Goal: Information Seeking & Learning: Learn about a topic

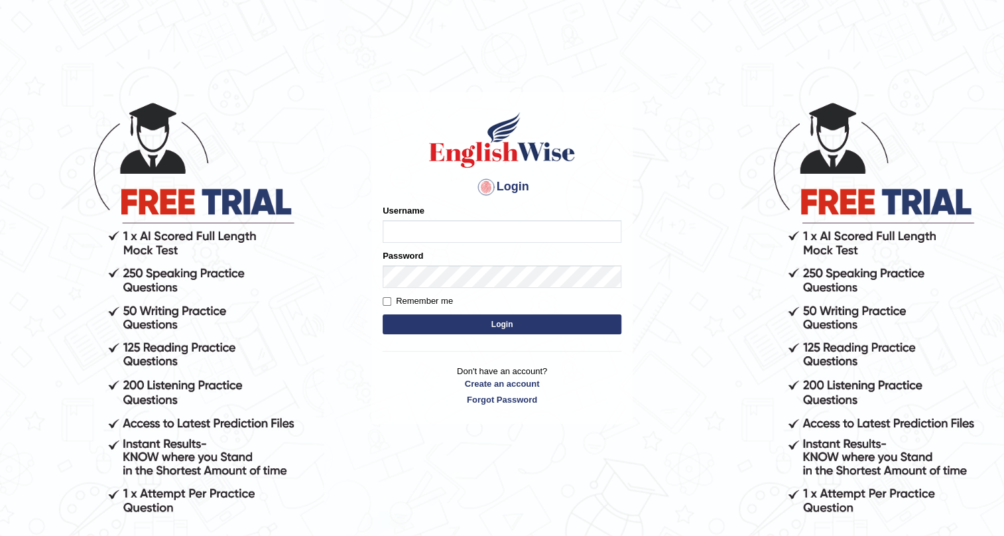
click at [410, 206] on label "Username" at bounding box center [404, 210] width 42 height 13
click at [410, 220] on input "Username" at bounding box center [502, 231] width 239 height 23
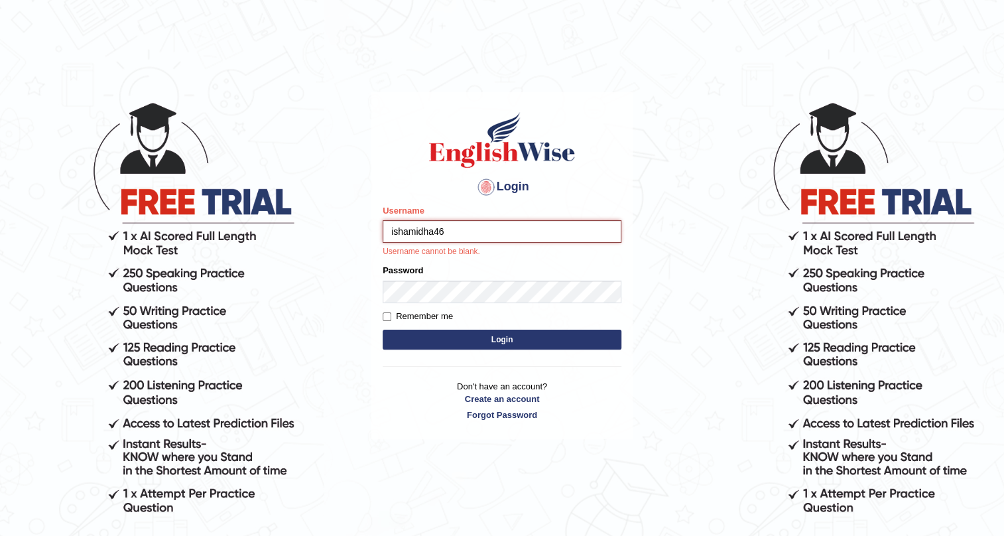
type input "ishamidha46"
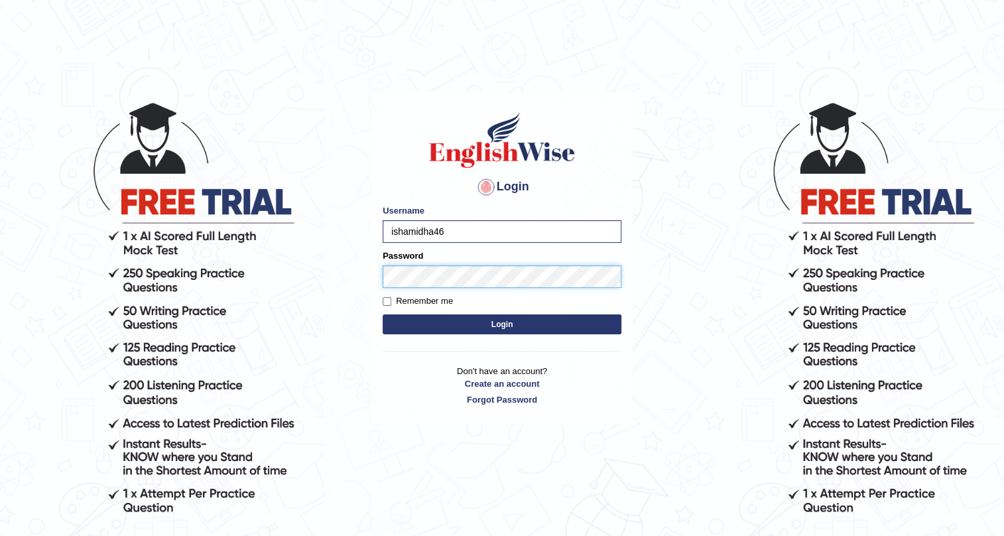
click at [383, 314] on button "Login" at bounding box center [502, 324] width 239 height 20
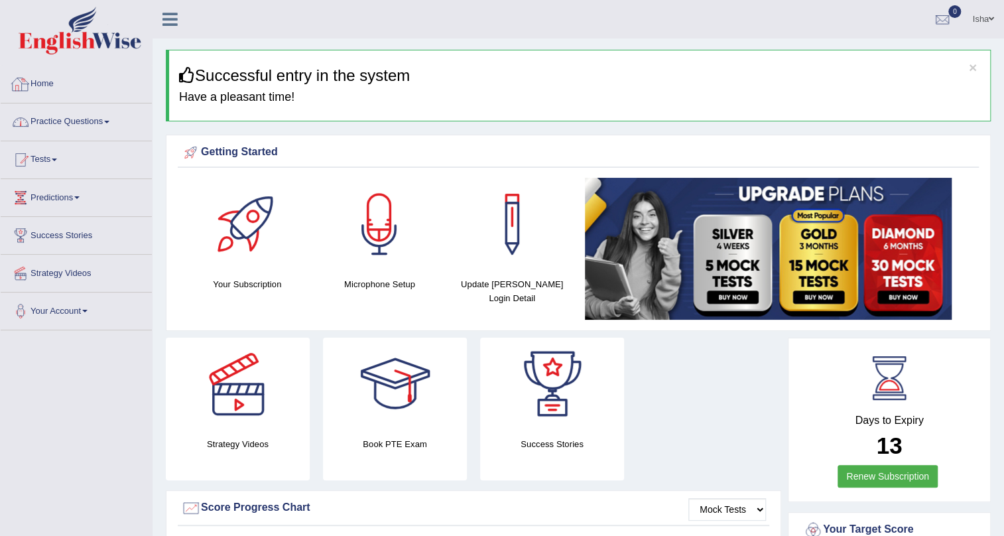
click at [69, 135] on link "Practice Questions" at bounding box center [76, 119] width 151 height 33
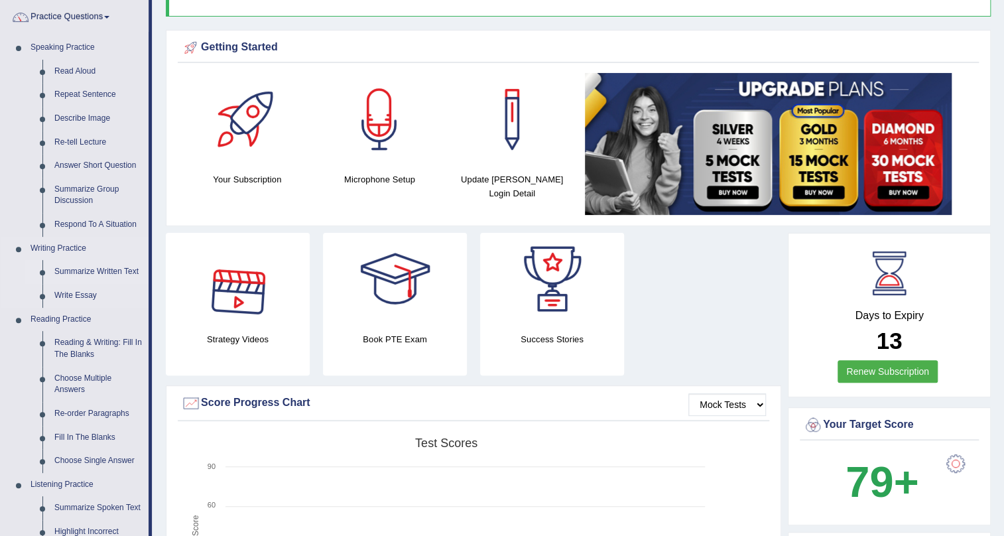
scroll to position [120, 0]
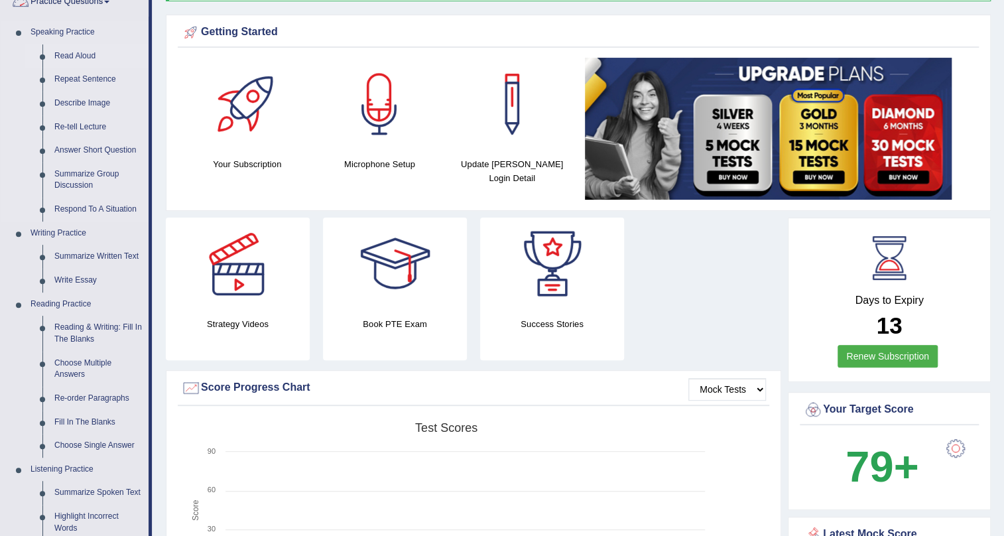
click at [66, 56] on link "Read Aloud" at bounding box center [98, 56] width 100 height 24
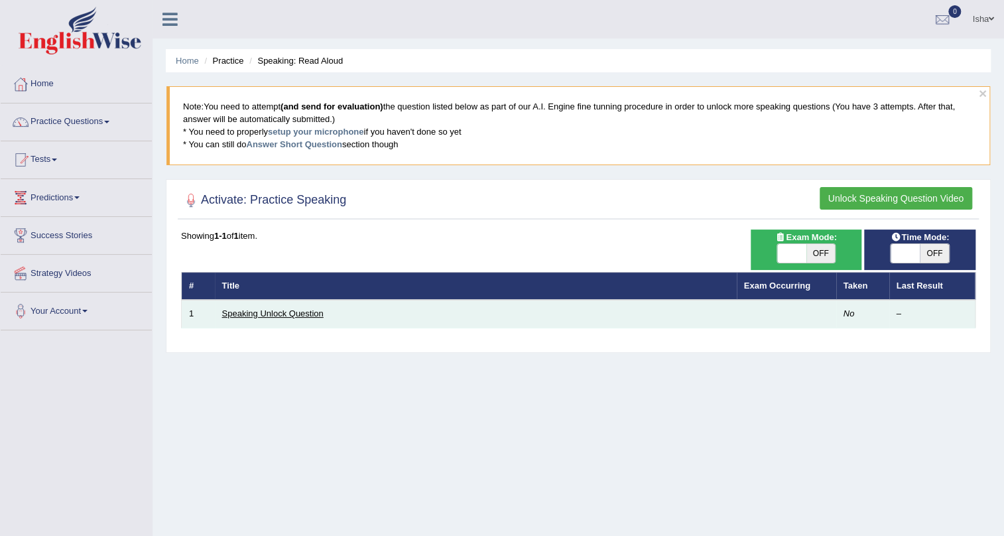
click at [224, 317] on link "Speaking Unlock Question" at bounding box center [272, 313] width 101 height 10
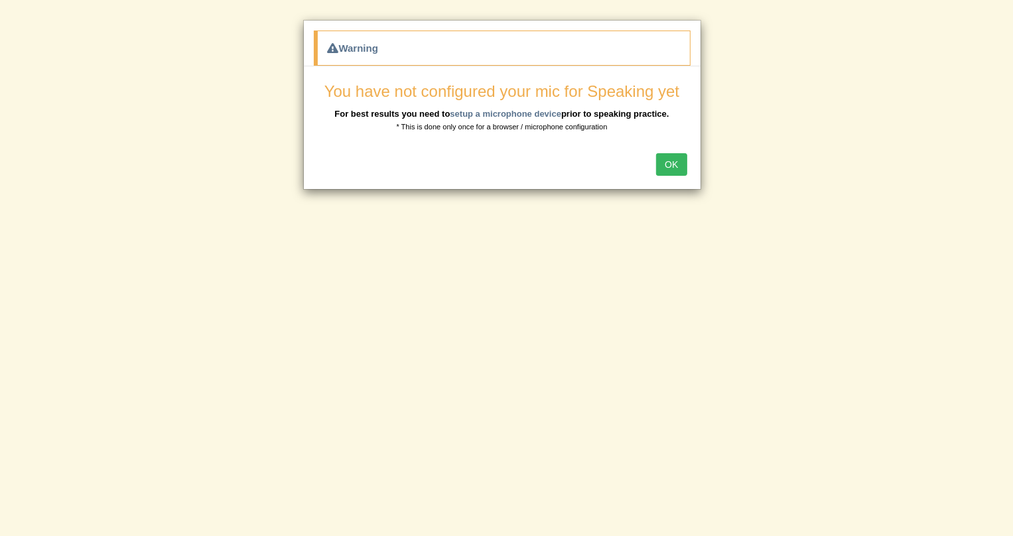
click at [666, 164] on button "OK" at bounding box center [671, 164] width 31 height 23
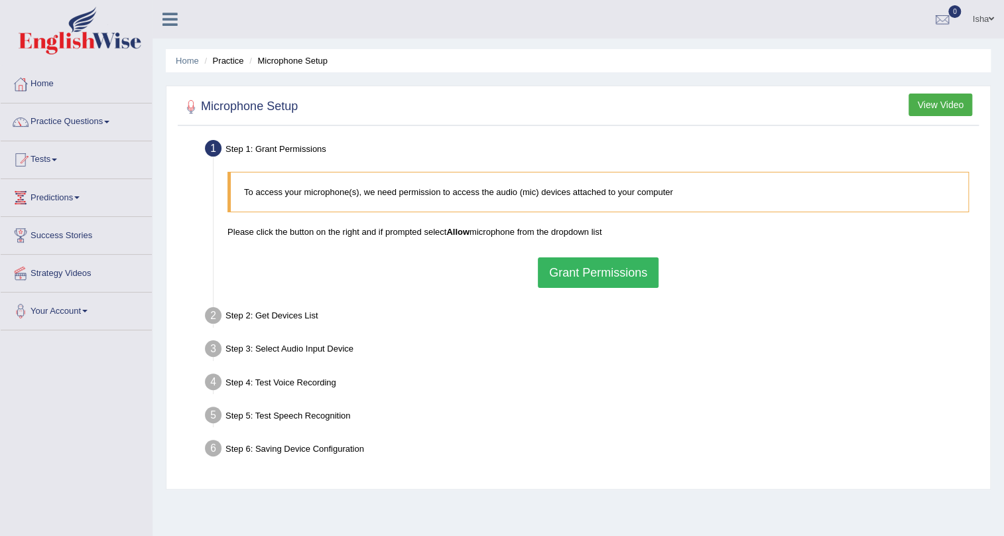
click at [603, 275] on button "Grant Permissions" at bounding box center [598, 272] width 121 height 31
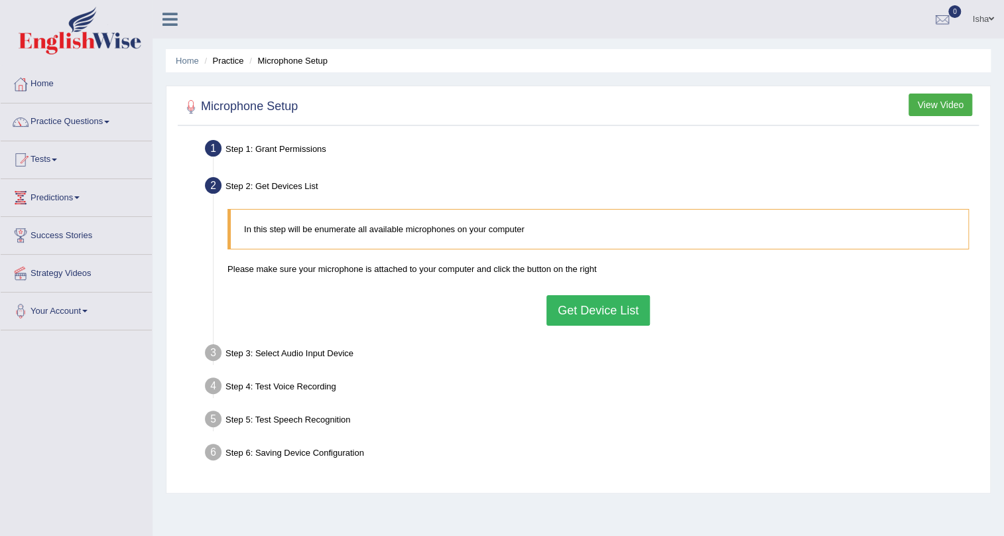
click at [617, 316] on button "Get Device List" at bounding box center [597, 310] width 103 height 31
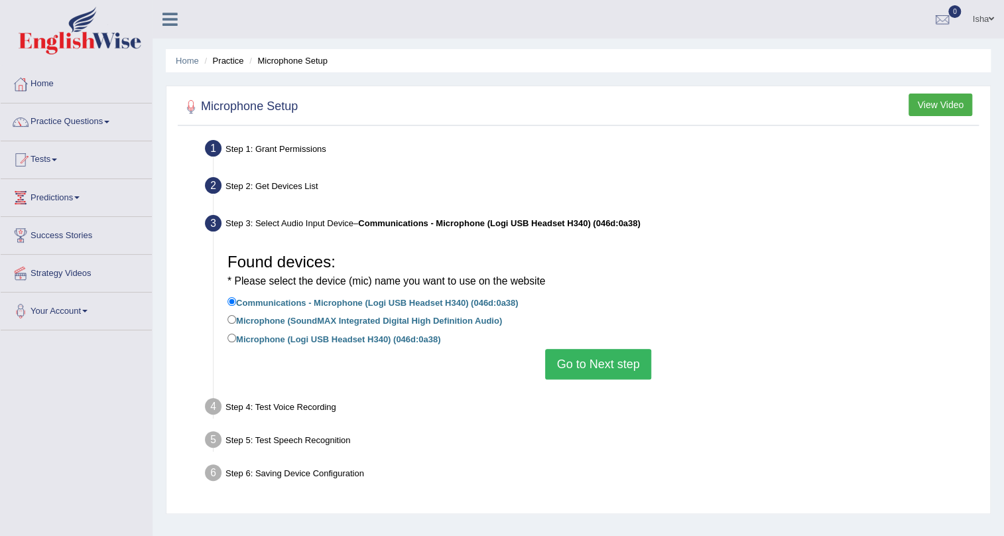
click at [269, 338] on label "Microphone (Logi USB Headset H340) (046d:0a38)" at bounding box center [333, 338] width 213 height 15
click at [236, 338] on input "Microphone (Logi USB Headset H340) (046d:0a38)" at bounding box center [231, 338] width 9 height 9
radio input "true"
click at [621, 367] on button "Go to Next step" at bounding box center [597, 364] width 105 height 31
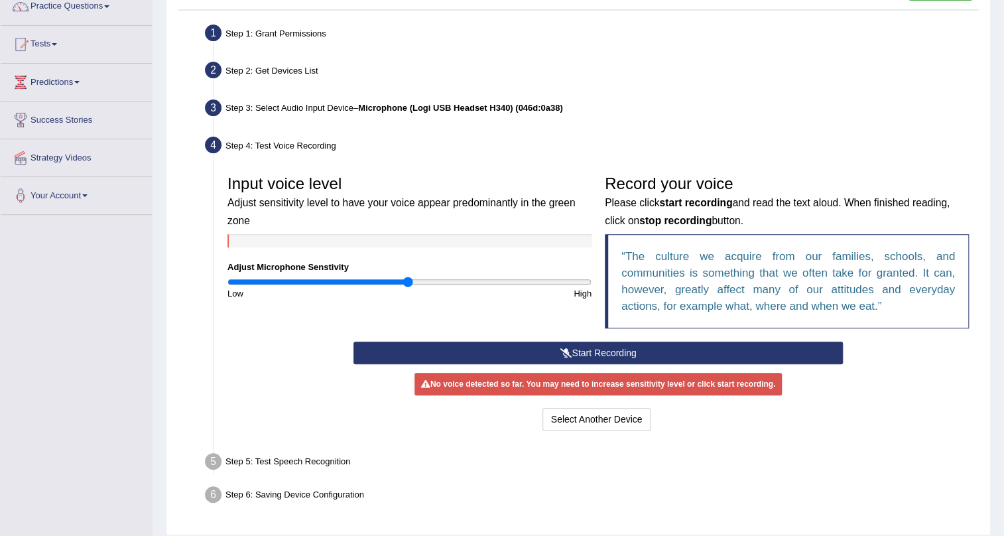
scroll to position [120, 0]
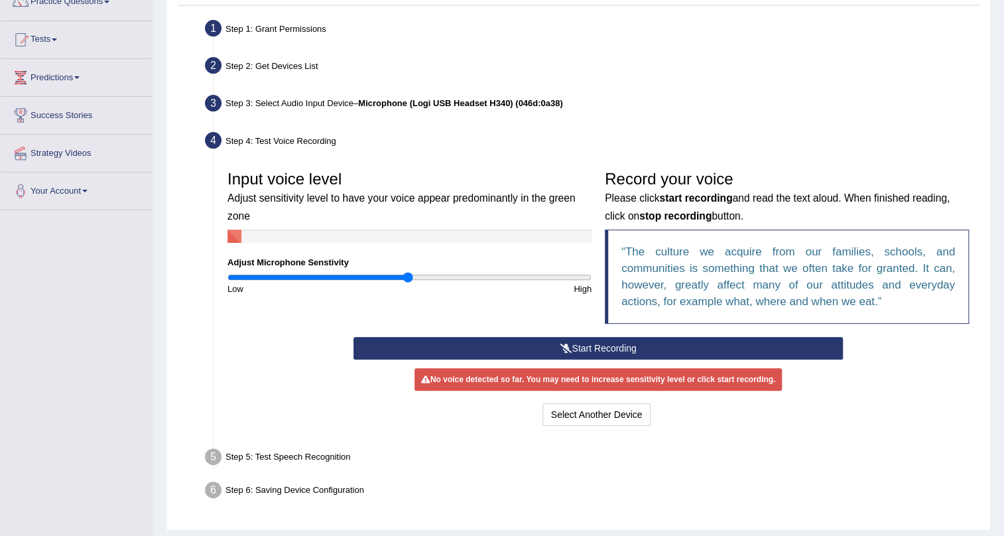
click at [530, 343] on button "Start Recording" at bounding box center [598, 348] width 490 height 23
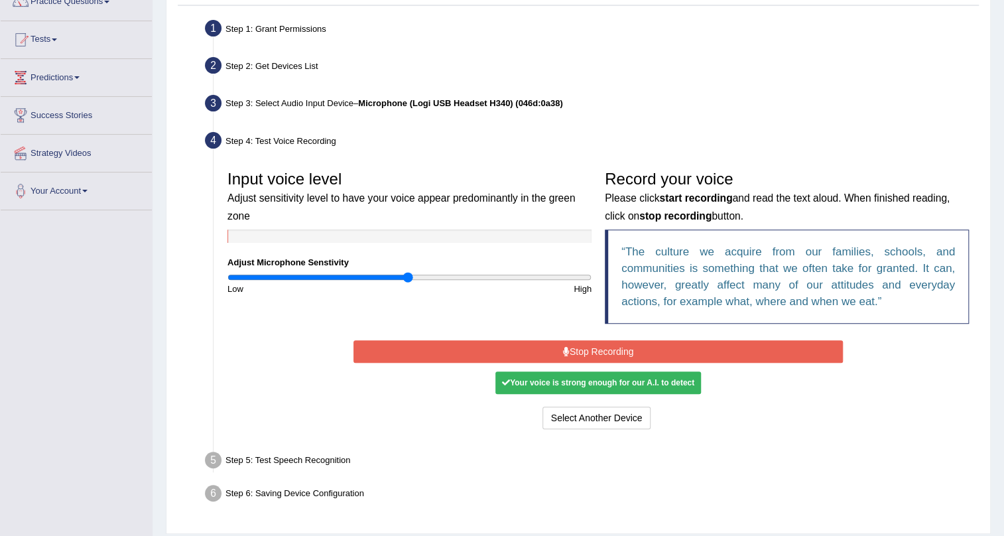
click at [577, 350] on button "Stop Recording" at bounding box center [598, 351] width 490 height 23
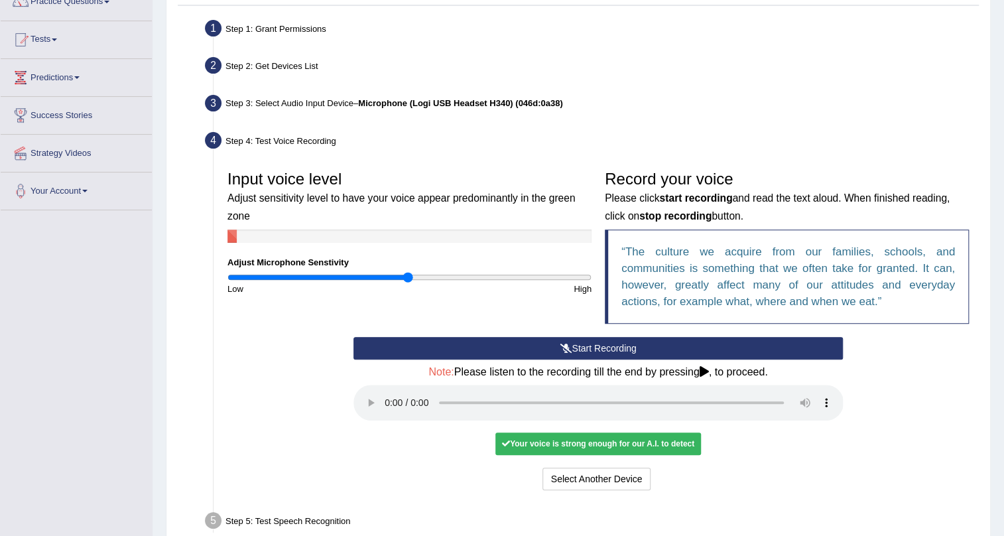
scroll to position [180, 0]
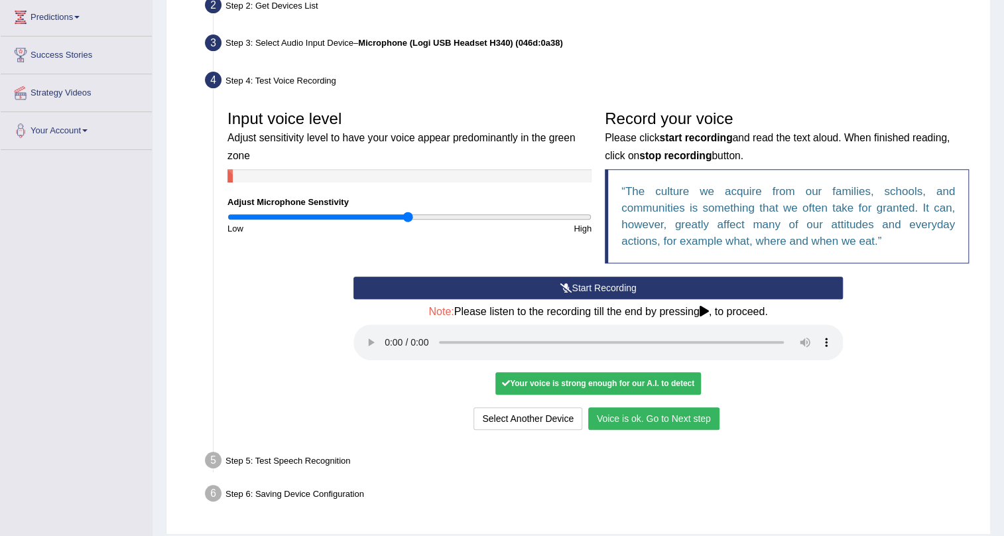
click at [657, 420] on button "Voice is ok. Go to Next step" at bounding box center [653, 418] width 131 height 23
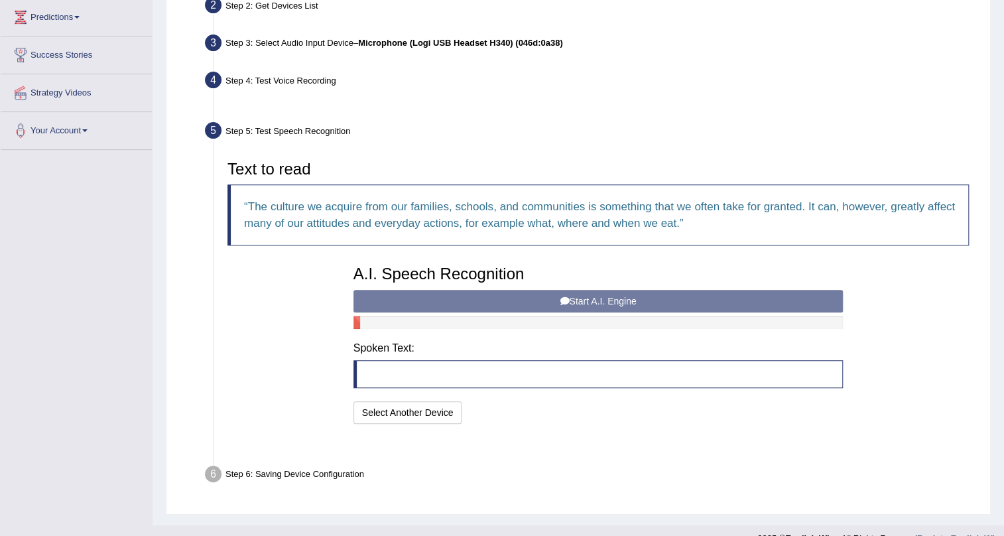
scroll to position [169, 0]
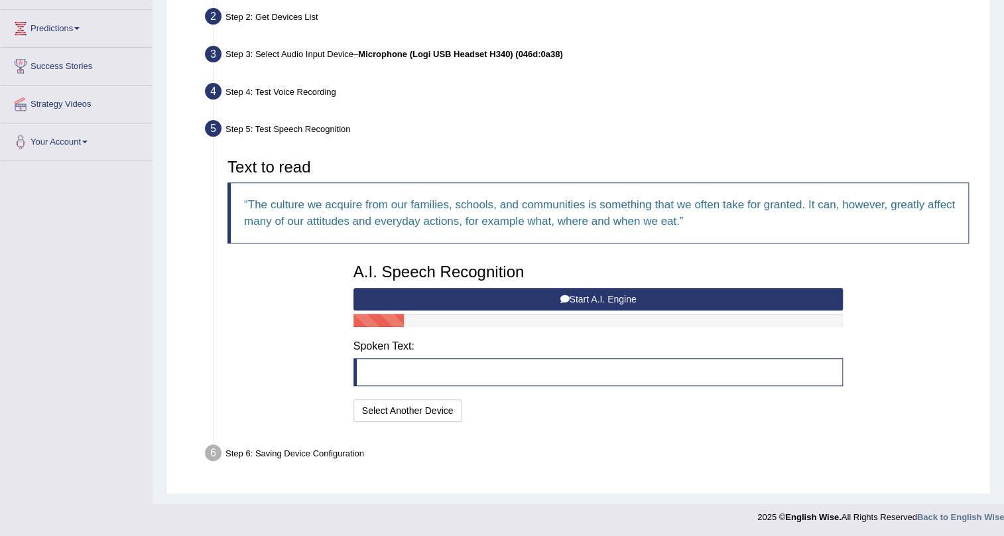
click at [507, 293] on button "Start A.I. Engine" at bounding box center [598, 299] width 490 height 23
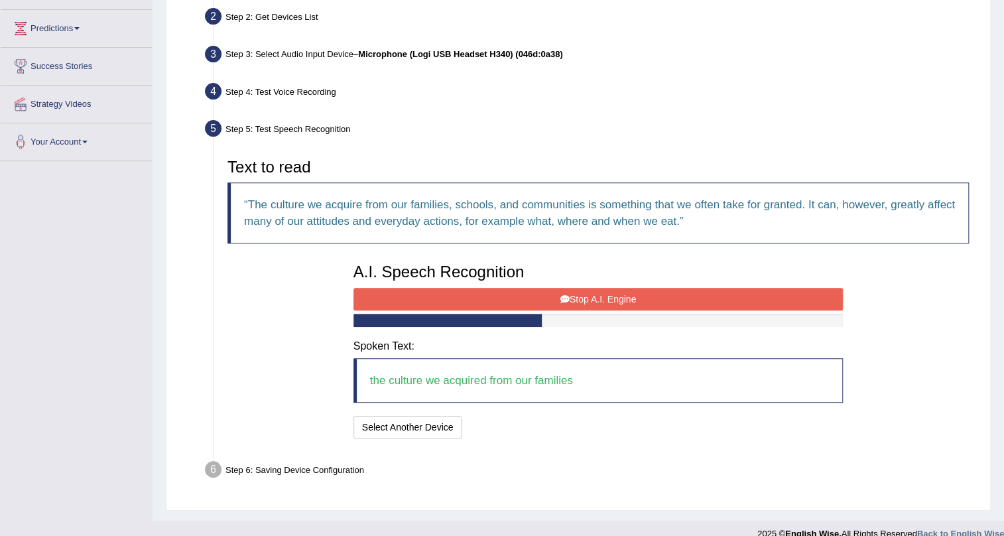
click at [637, 296] on button "Stop A.I. Engine" at bounding box center [598, 299] width 490 height 23
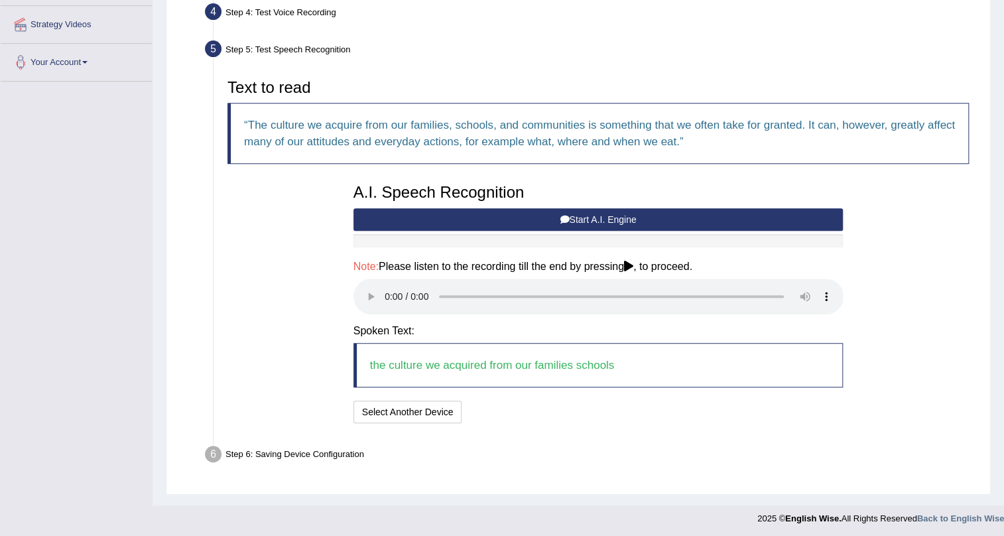
scroll to position [251, 0]
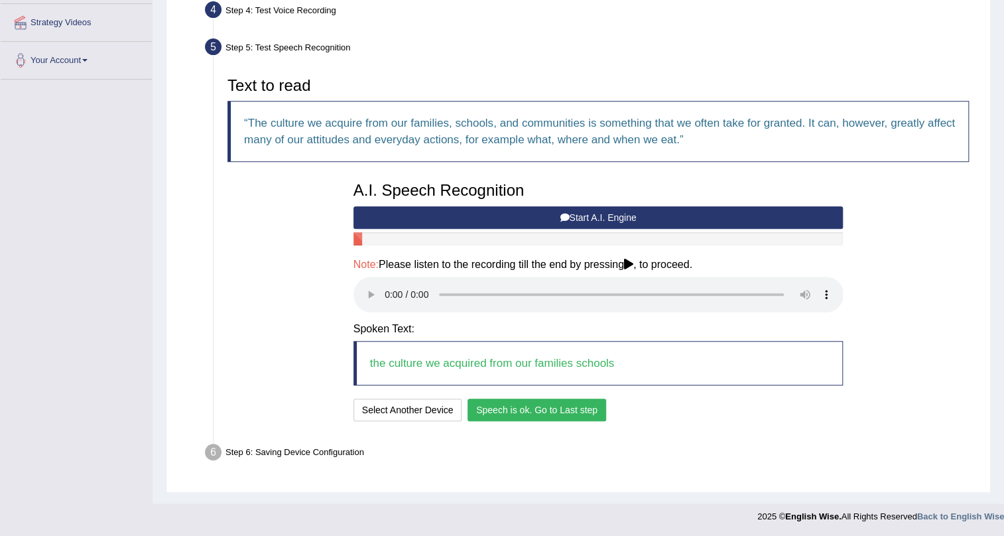
click at [534, 404] on button "Speech is ok. Go to Last step" at bounding box center [537, 410] width 139 height 23
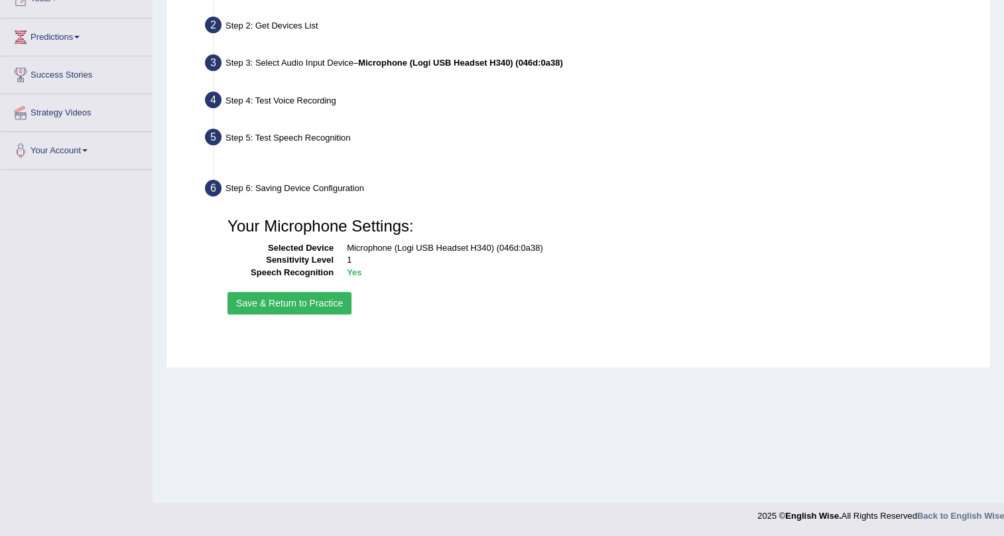
scroll to position [160, 0]
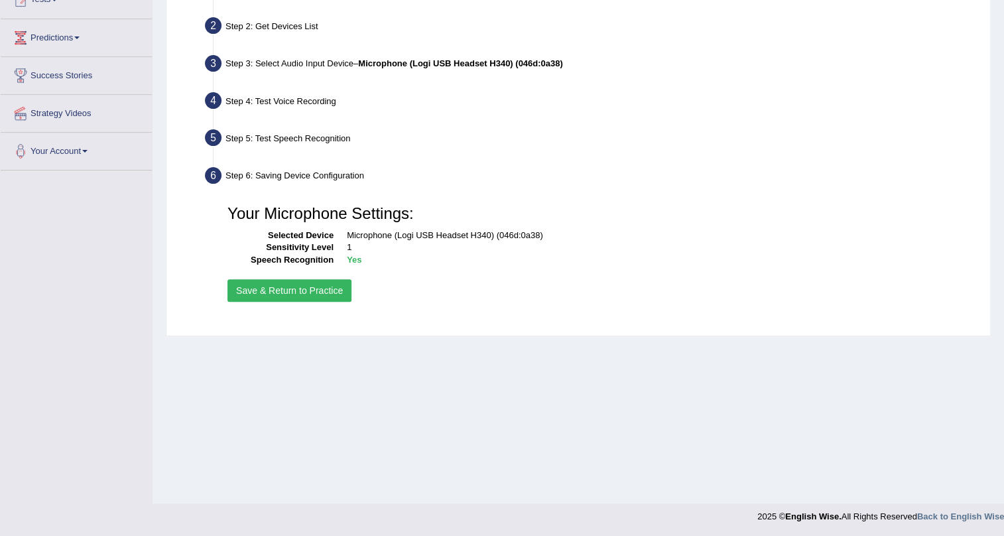
click at [306, 297] on button "Save & Return to Practice" at bounding box center [289, 290] width 124 height 23
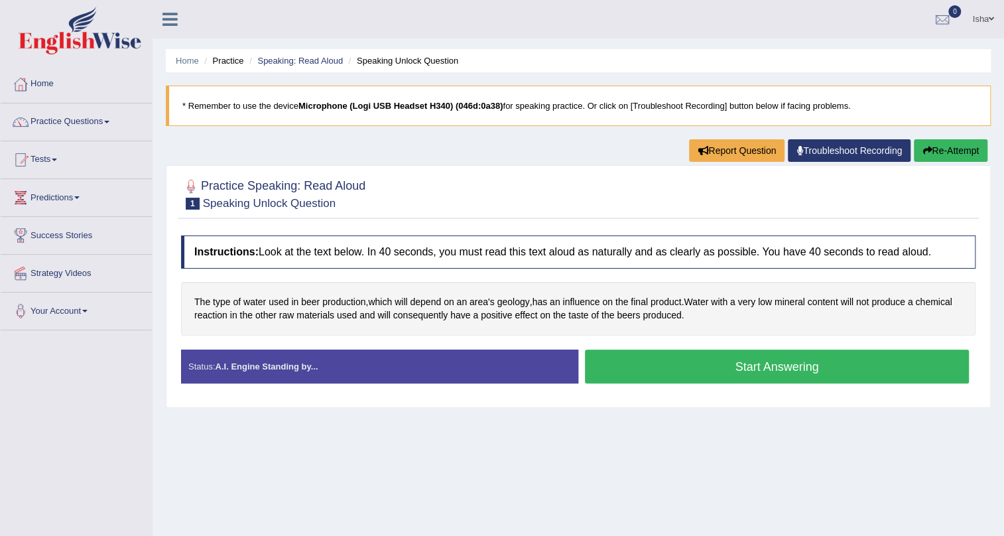
click at [832, 367] on button "Start Answering" at bounding box center [777, 366] width 384 height 34
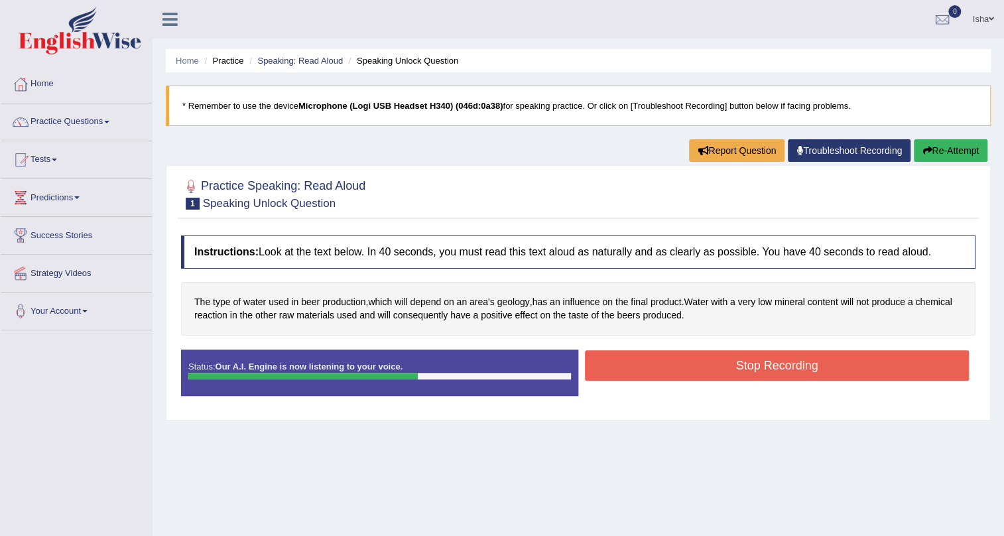
click at [832, 367] on button "Stop Recording" at bounding box center [777, 365] width 384 height 31
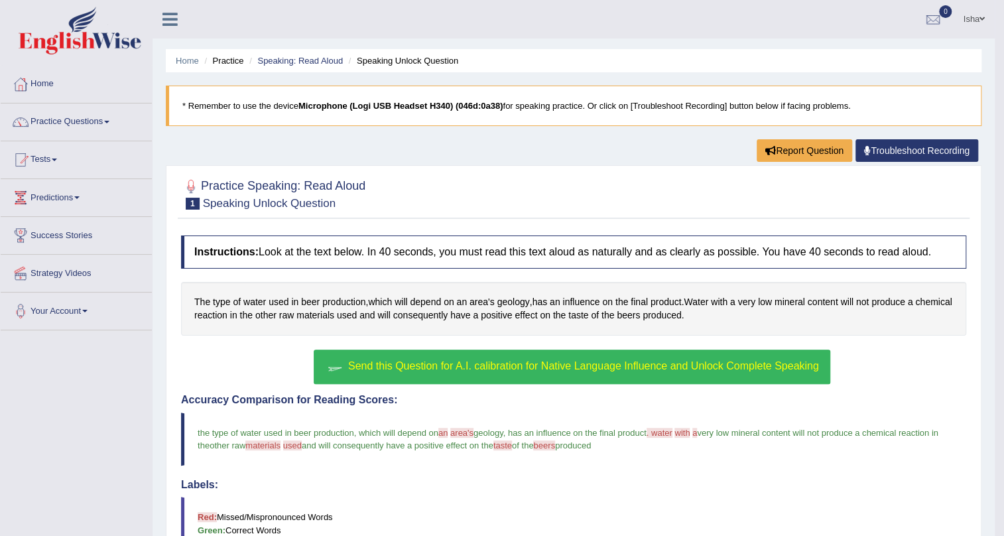
click at [959, 24] on link "Isha" at bounding box center [974, 17] width 42 height 34
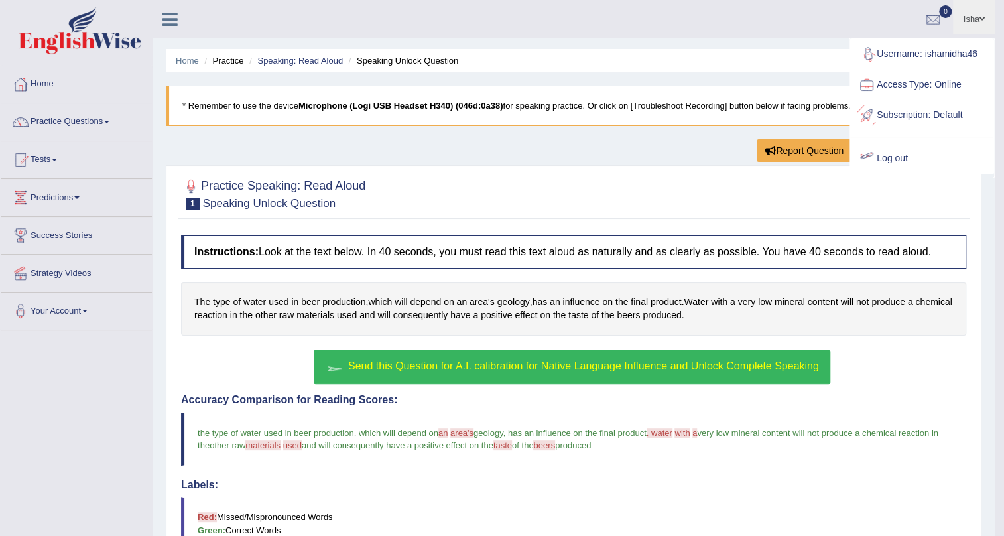
click at [895, 155] on link "Log out" at bounding box center [921, 158] width 143 height 31
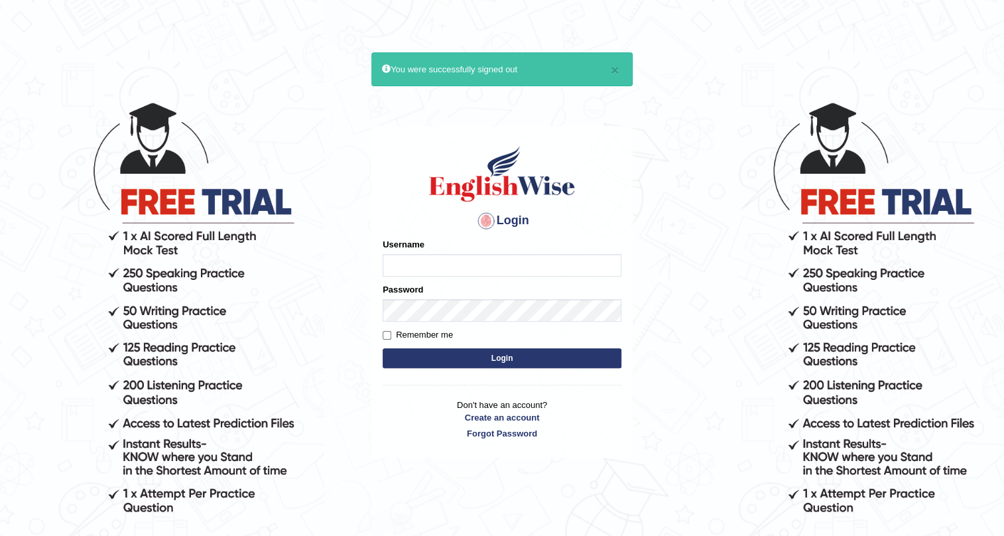
click at [480, 259] on input "Username" at bounding box center [502, 265] width 239 height 23
click at [463, 264] on input "Username" at bounding box center [502, 265] width 239 height 23
click at [594, 291] on div "Password" at bounding box center [502, 302] width 239 height 38
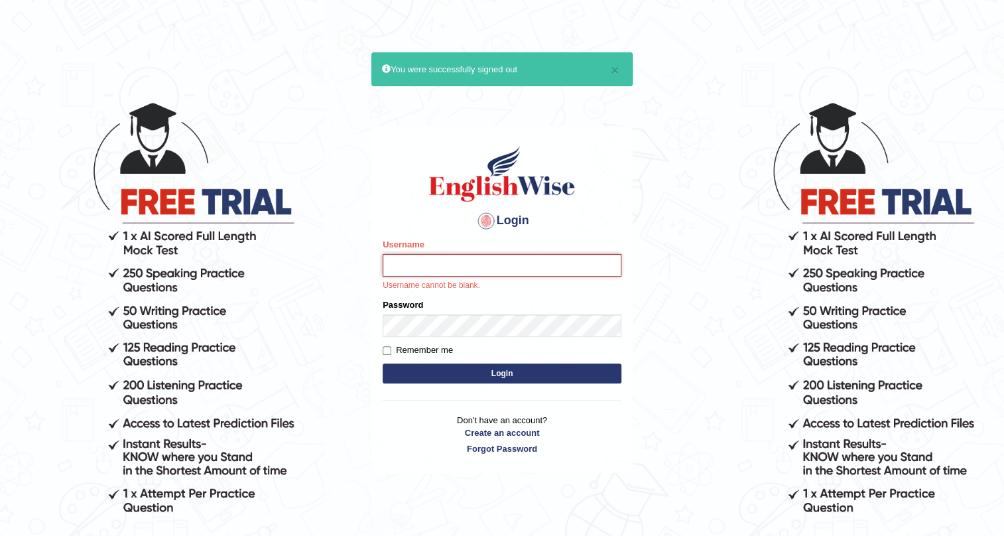
click at [525, 274] on input "Username" at bounding box center [502, 265] width 239 height 23
click at [558, 190] on img at bounding box center [501, 174] width 151 height 60
click at [497, 271] on input "Username" at bounding box center [502, 265] width 239 height 23
type input "virender_parramatta"
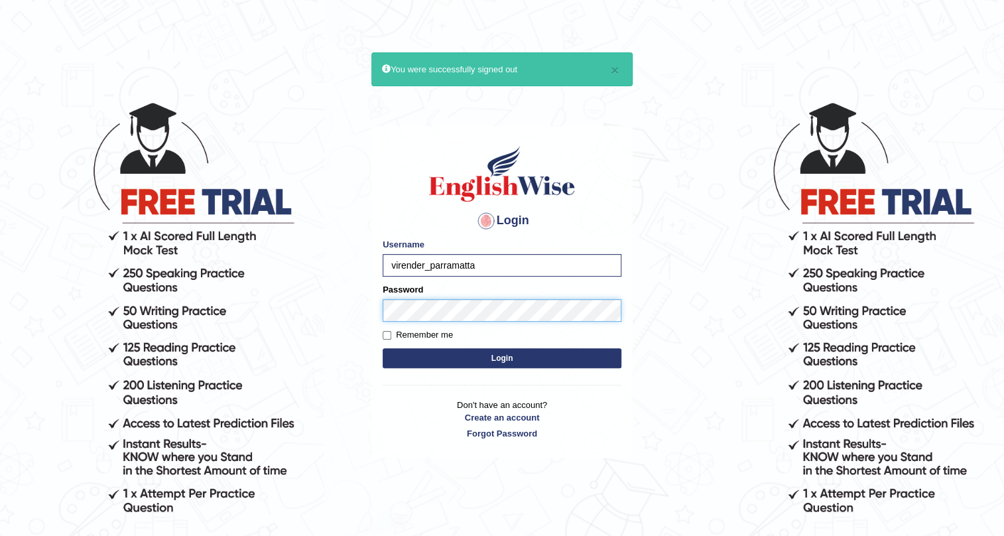
click at [383, 348] on button "Login" at bounding box center [502, 358] width 239 height 20
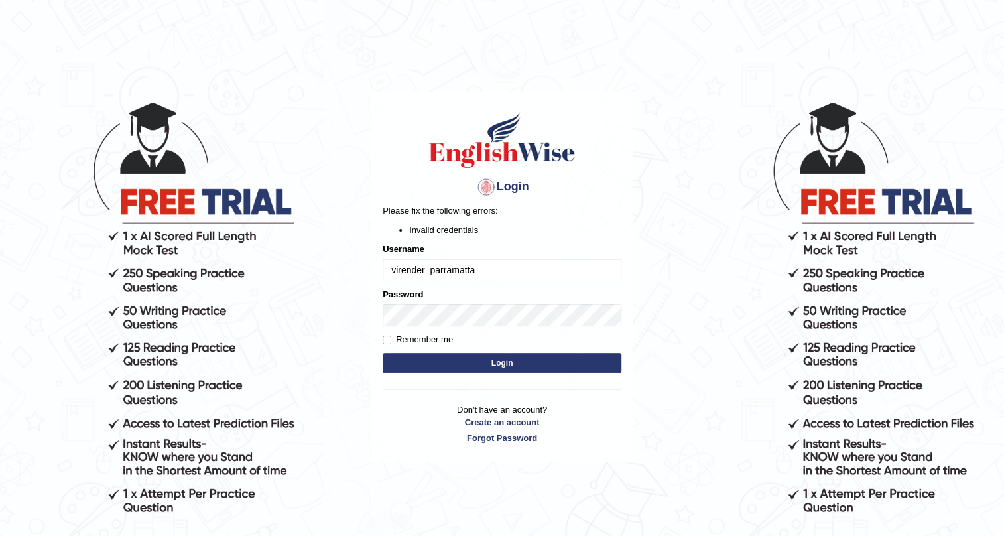
click at [442, 276] on input "virender_parramatta" at bounding box center [502, 270] width 239 height 23
type input "virender_paramatta"
click at [383, 353] on button "Login" at bounding box center [502, 363] width 239 height 20
type input "virendra_paramatta"
click at [383, 353] on button "Login" at bounding box center [502, 363] width 239 height 20
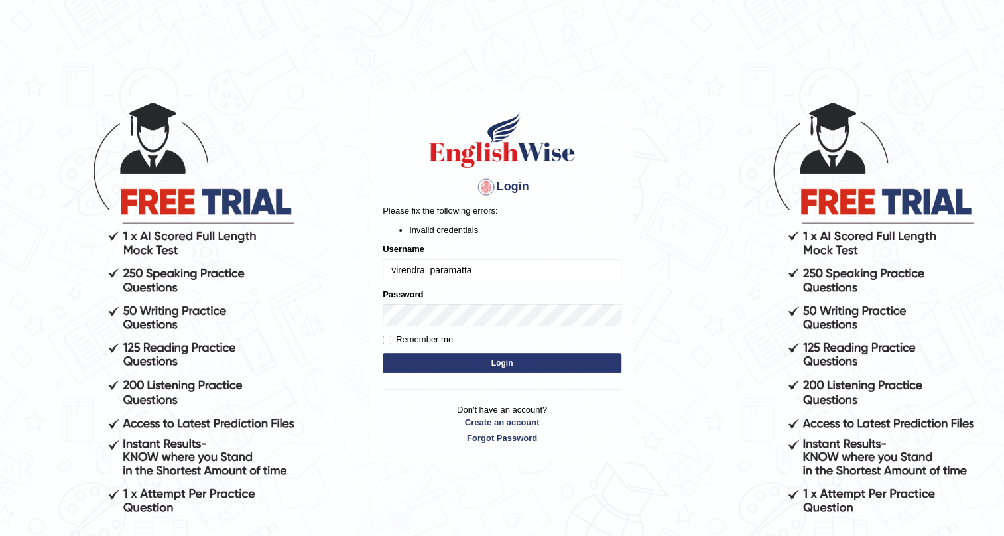
drag, startPoint x: 440, startPoint y: 269, endPoint x: 446, endPoint y: 288, distance: 19.9
click at [440, 267] on input "virendra_paramatta" at bounding box center [502, 270] width 239 height 23
type input "virendra_parramatta"
click at [383, 353] on button "Login" at bounding box center [502, 363] width 239 height 20
click at [504, 275] on input "virendra_parramatta" at bounding box center [502, 270] width 239 height 23
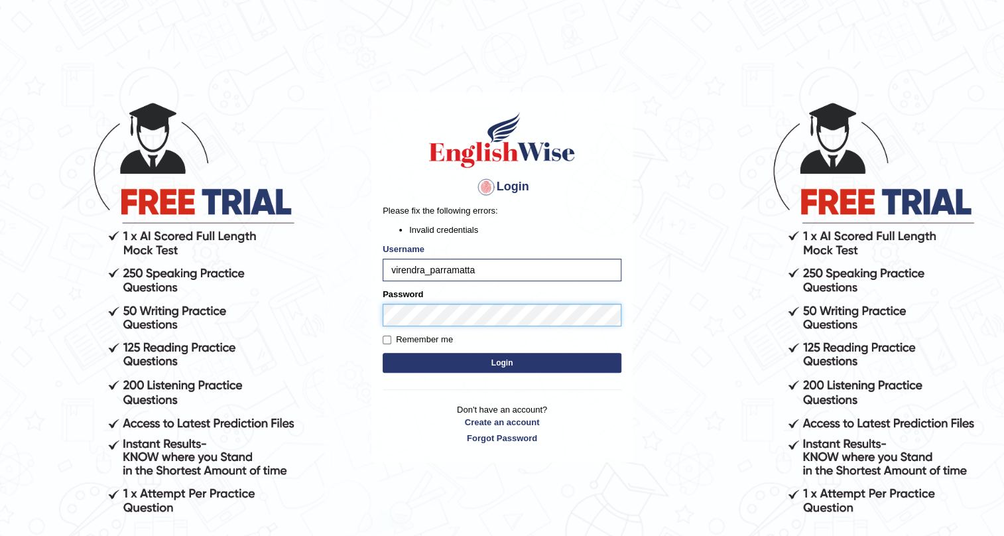
click at [329, 334] on body "Login Please fix the following errors: Invalid credentials Username virendra_pa…" at bounding box center [502, 318] width 1004 height 536
click at [383, 353] on button "Login" at bounding box center [502, 363] width 239 height 20
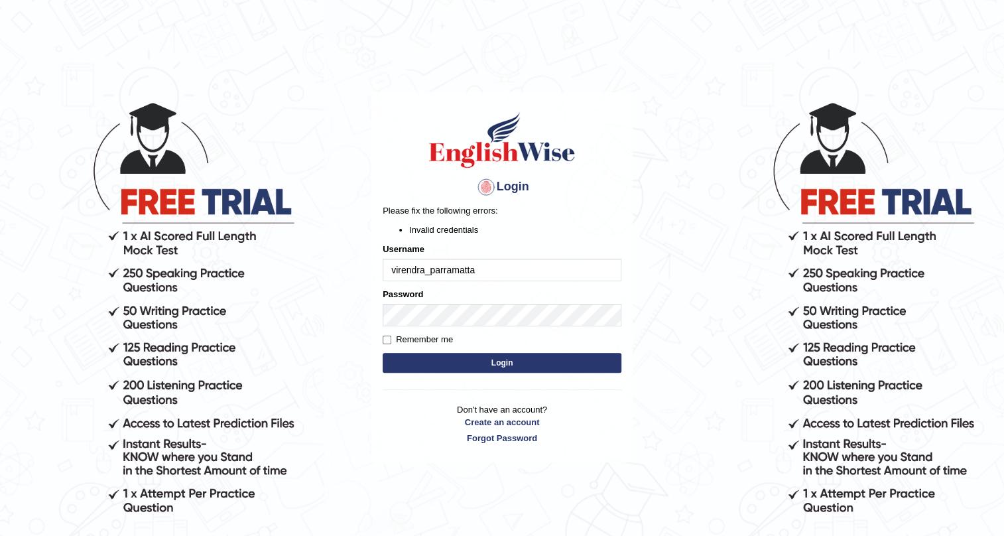
click at [425, 271] on input "virendra_parramatta" at bounding box center [502, 270] width 239 height 23
type input "virendra__parramatta"
click at [383, 353] on button "Login" at bounding box center [502, 363] width 239 height 20
drag, startPoint x: 489, startPoint y: 269, endPoint x: 236, endPoint y: 302, distance: 255.5
click at [236, 302] on body "Login Please fix the following errors: Invalid credentials Username virendra__p…" at bounding box center [502, 318] width 1004 height 536
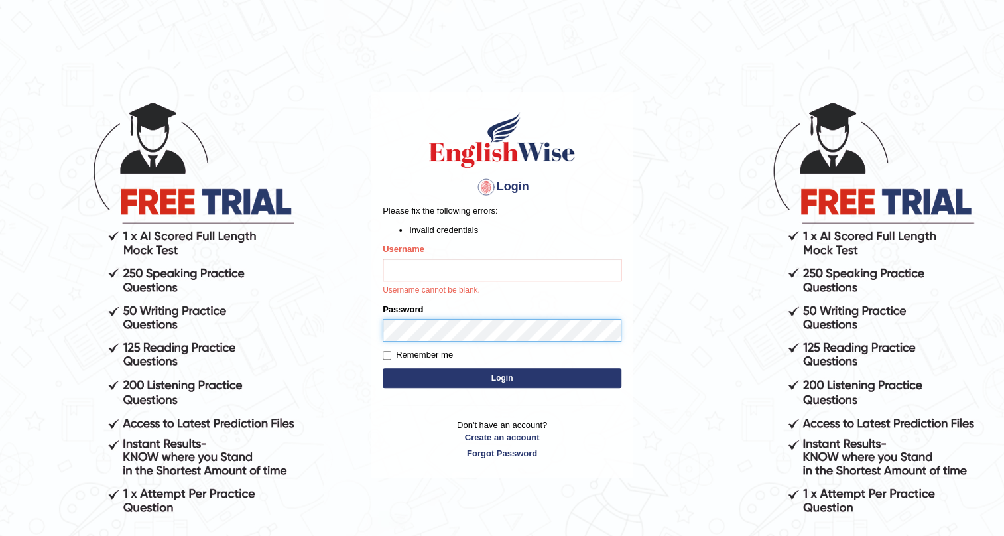
click at [318, 324] on body "Login Please fix the following errors: Invalid credentials Username Username ca…" at bounding box center [502, 318] width 1004 height 536
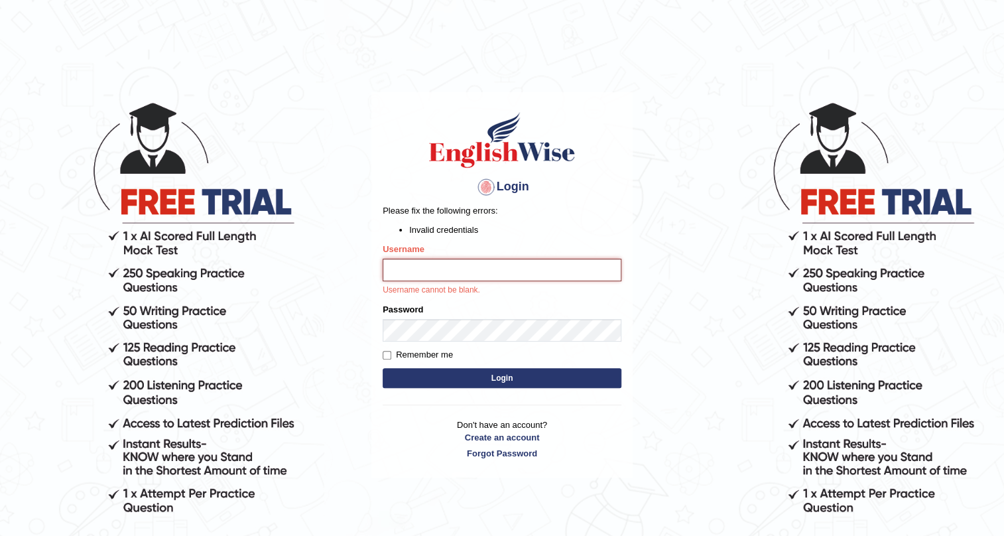
click at [395, 271] on input "Username" at bounding box center [502, 270] width 239 height 23
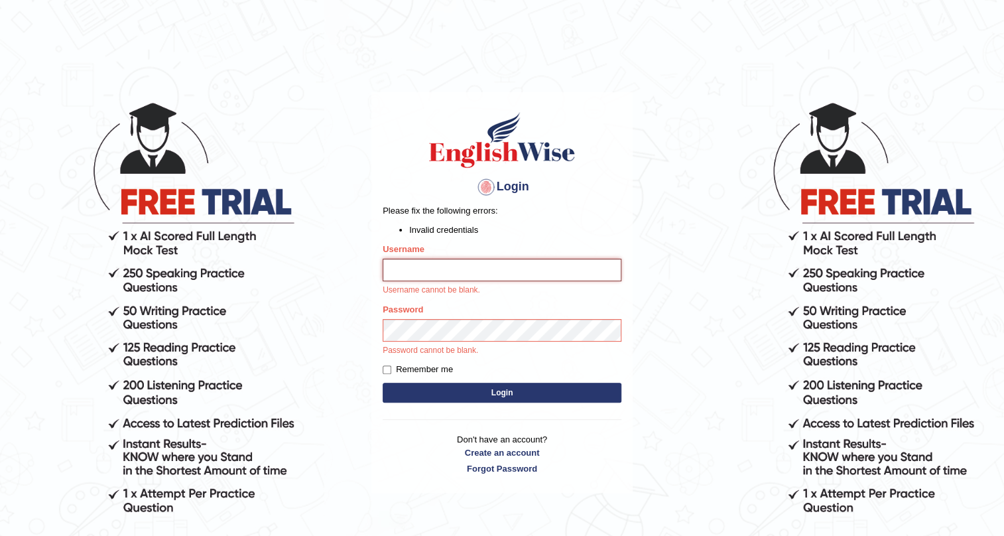
click at [452, 271] on input "Username" at bounding box center [502, 270] width 239 height 23
click at [582, 209] on p "Please fix the following errors:" at bounding box center [502, 210] width 239 height 13
click at [412, 270] on input "Username" at bounding box center [502, 270] width 239 height 23
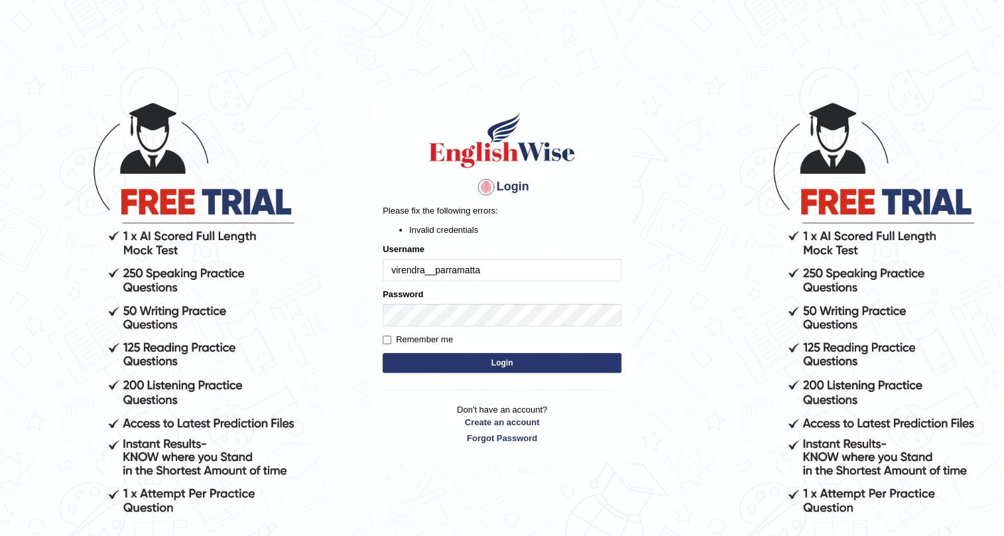
drag, startPoint x: 507, startPoint y: 273, endPoint x: 265, endPoint y: 276, distance: 241.4
click at [265, 276] on body "Login Please fix the following errors: Invalid credentials Username virendra__p…" at bounding box center [502, 318] width 1004 height 536
type input "ishamidha46"
click at [226, 344] on body "Login Please fix the following errors: Invalid credentials Username ishamidha46…" at bounding box center [502, 318] width 1004 height 536
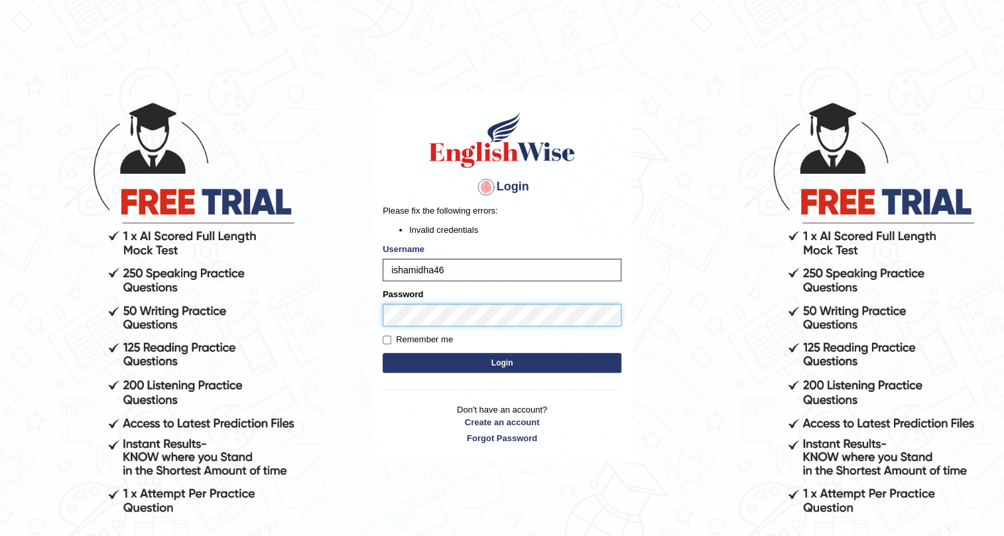
click at [383, 353] on button "Login" at bounding box center [502, 363] width 239 height 20
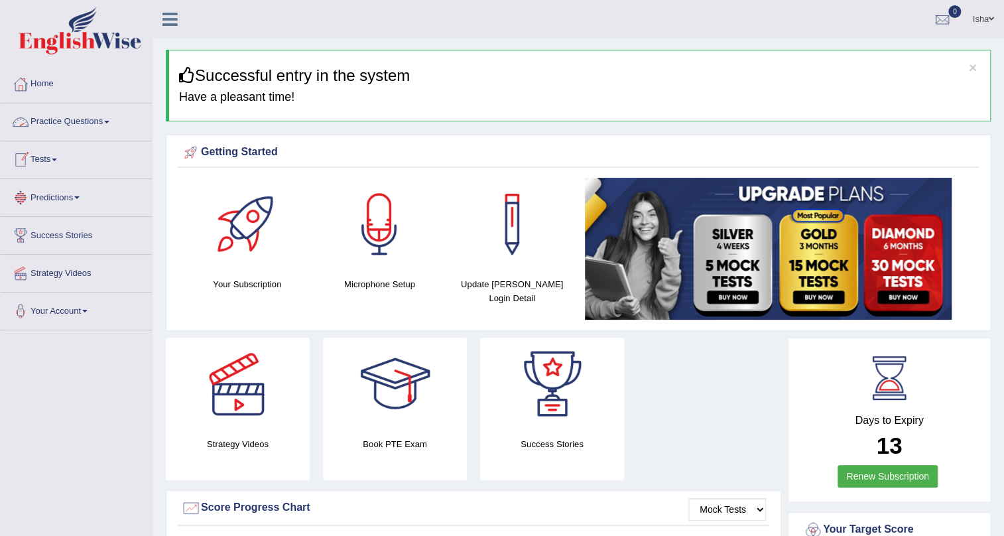
click at [70, 130] on link "Practice Questions" at bounding box center [76, 119] width 151 height 33
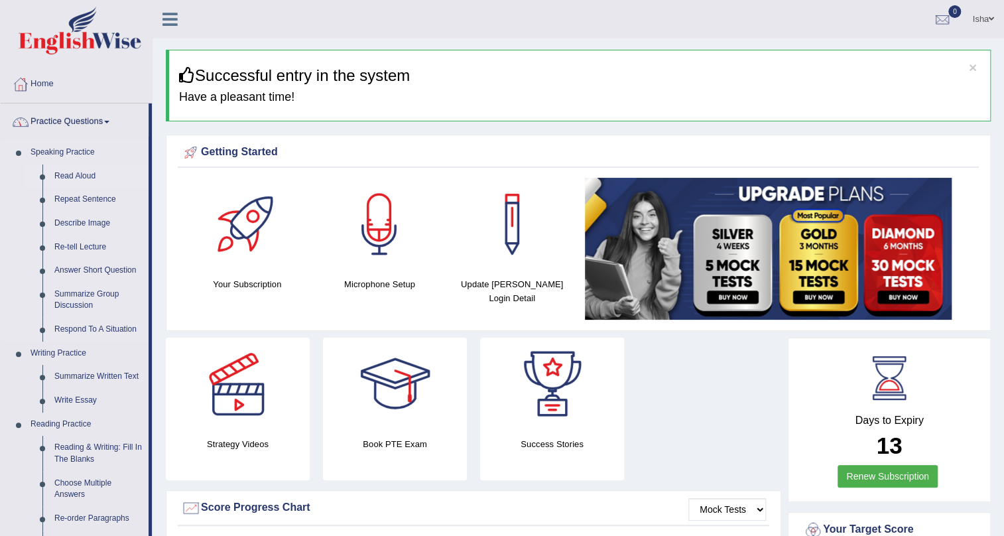
drag, startPoint x: 64, startPoint y: 178, endPoint x: 79, endPoint y: 171, distance: 16.0
click at [64, 178] on link "Read Aloud" at bounding box center [98, 176] width 100 height 24
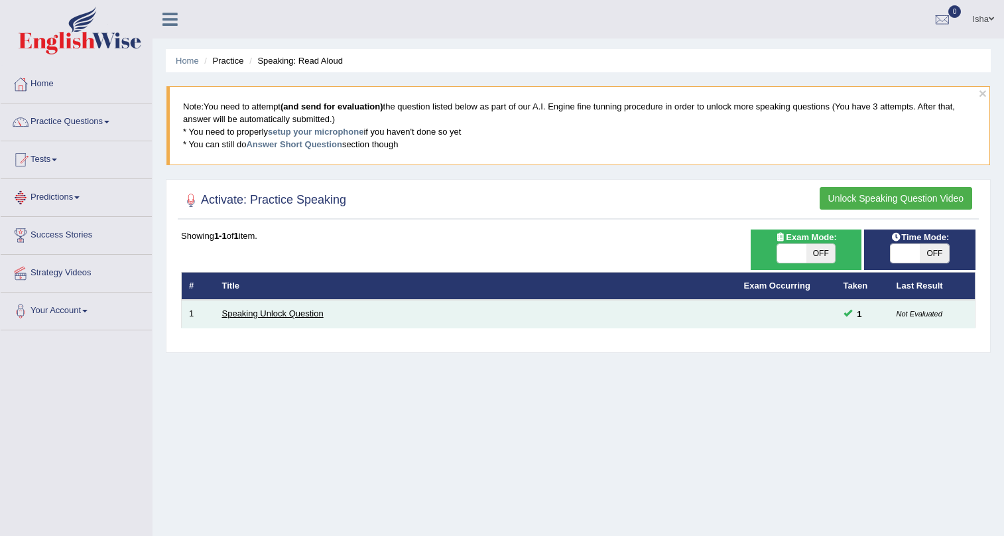
click at [300, 312] on link "Speaking Unlock Question" at bounding box center [272, 313] width 101 height 10
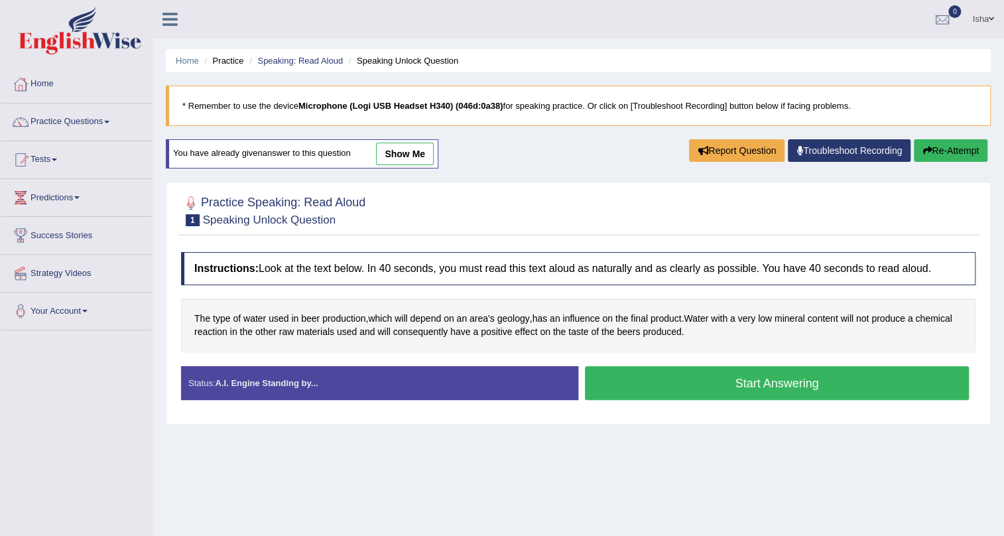
click at [405, 160] on link "show me" at bounding box center [405, 154] width 58 height 23
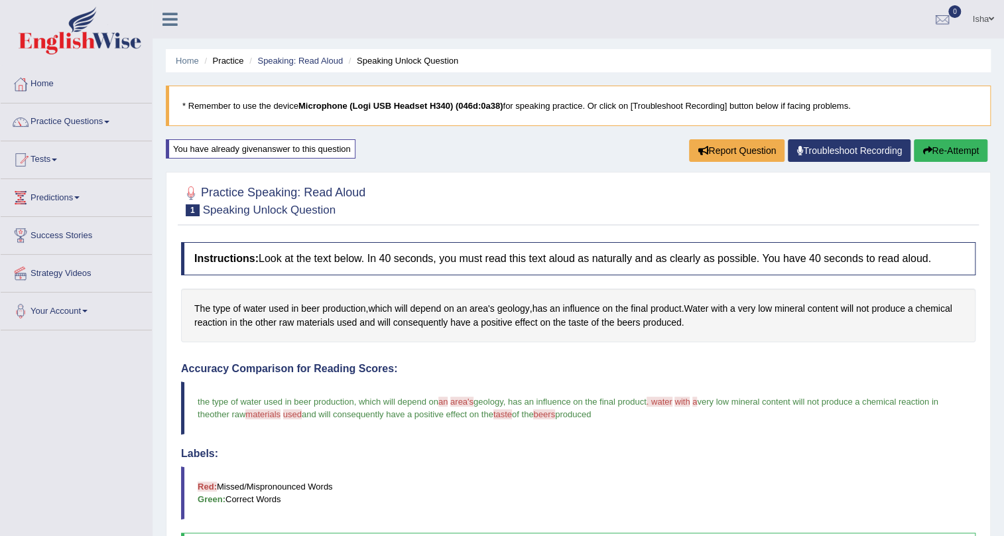
click at [982, 16] on link "Isha" at bounding box center [983, 17] width 42 height 34
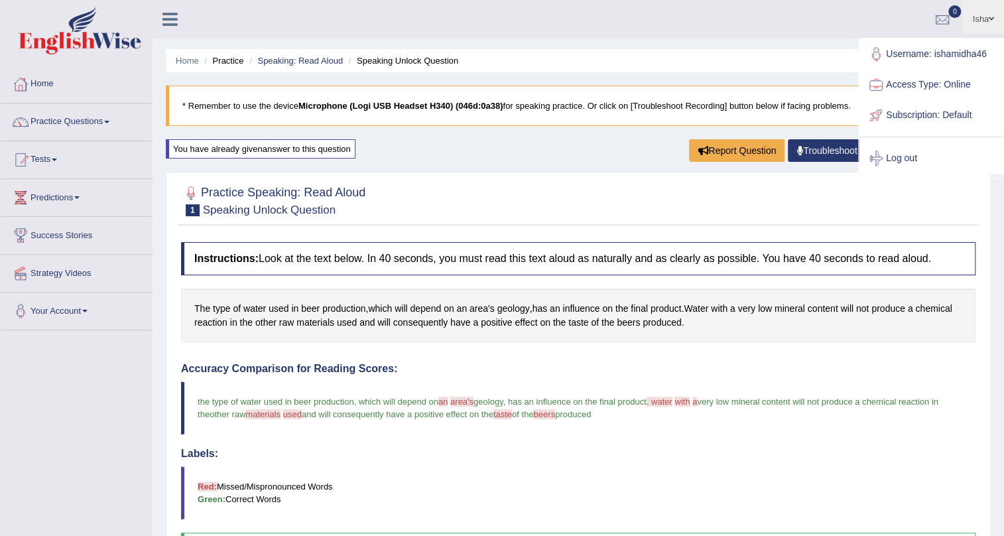
click at [629, 72] on div "Home Practice Speaking: Read Aloud Speaking Unlock Question * Remember to use t…" at bounding box center [578, 356] width 851 height 712
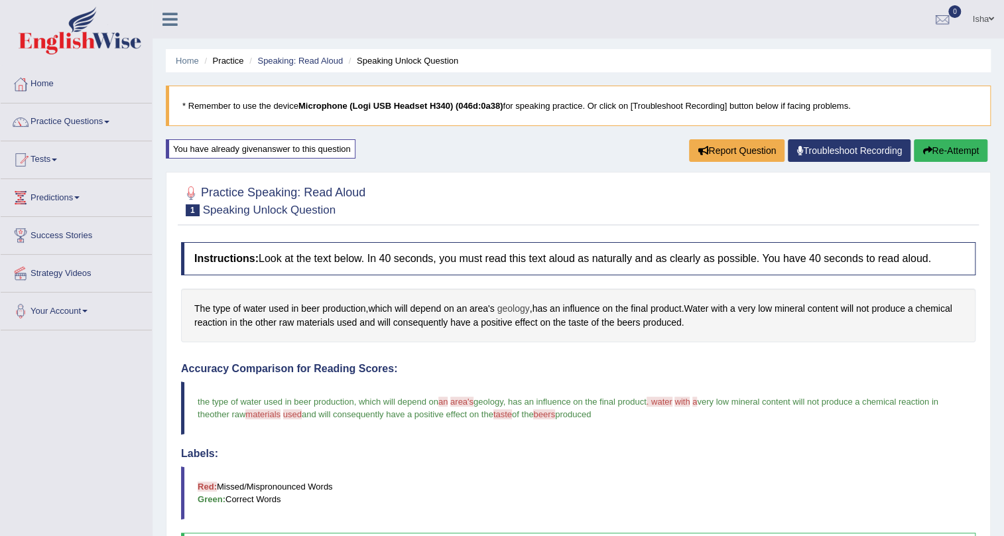
click at [517, 310] on span "geology" at bounding box center [513, 309] width 32 height 14
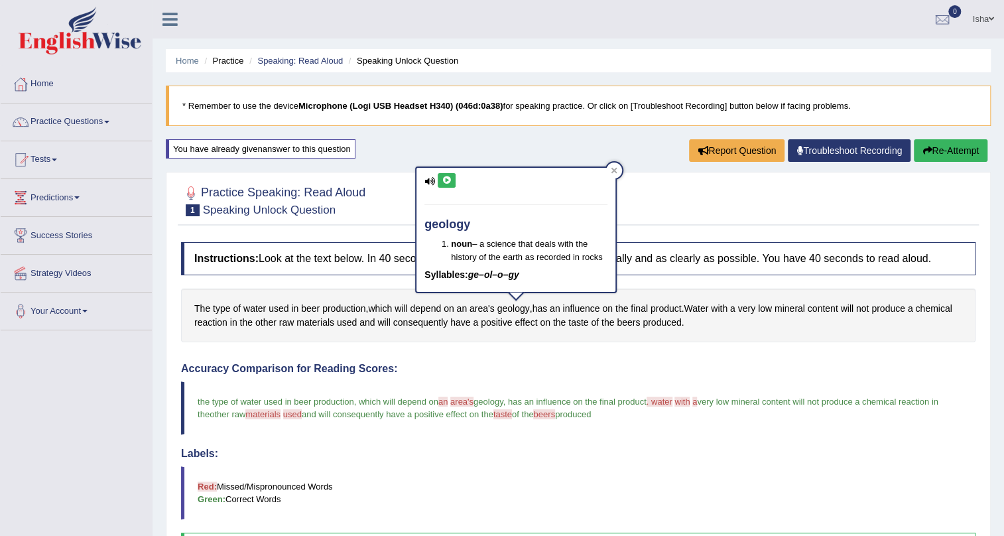
click at [510, 353] on div "Instructions: Look at the text below. In 40 seconds, you must read this text al…" at bounding box center [578, 465] width 801 height 460
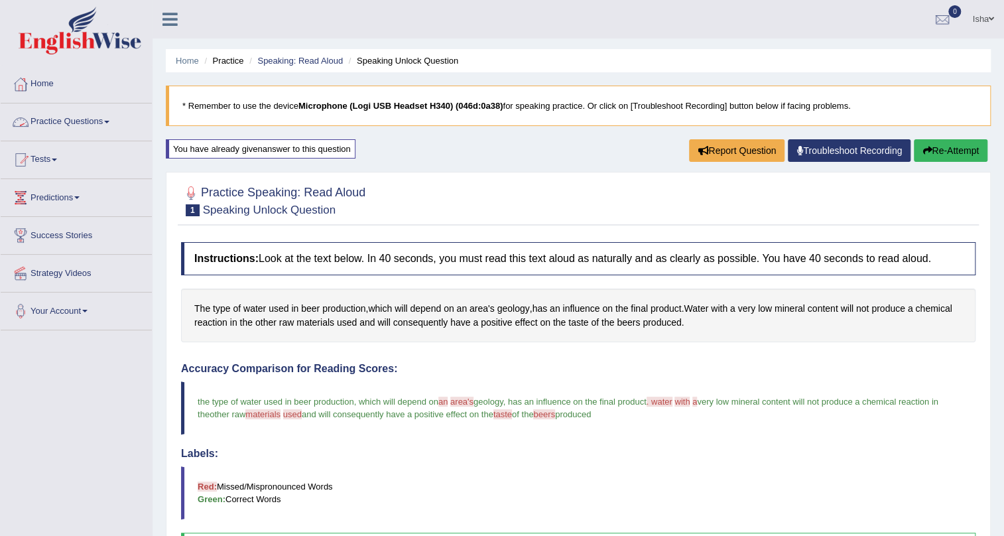
click at [95, 127] on link "Practice Questions" at bounding box center [76, 119] width 151 height 33
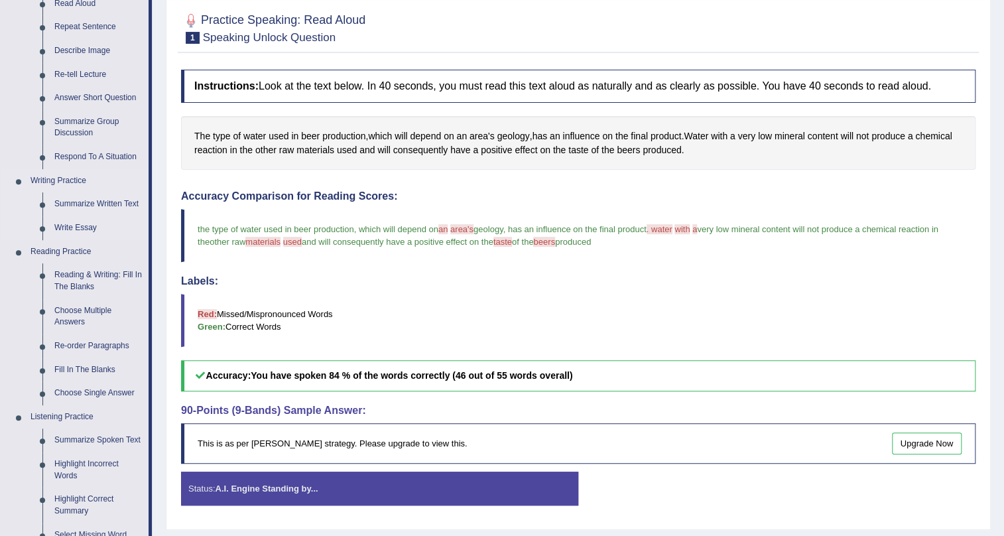
scroll to position [120, 0]
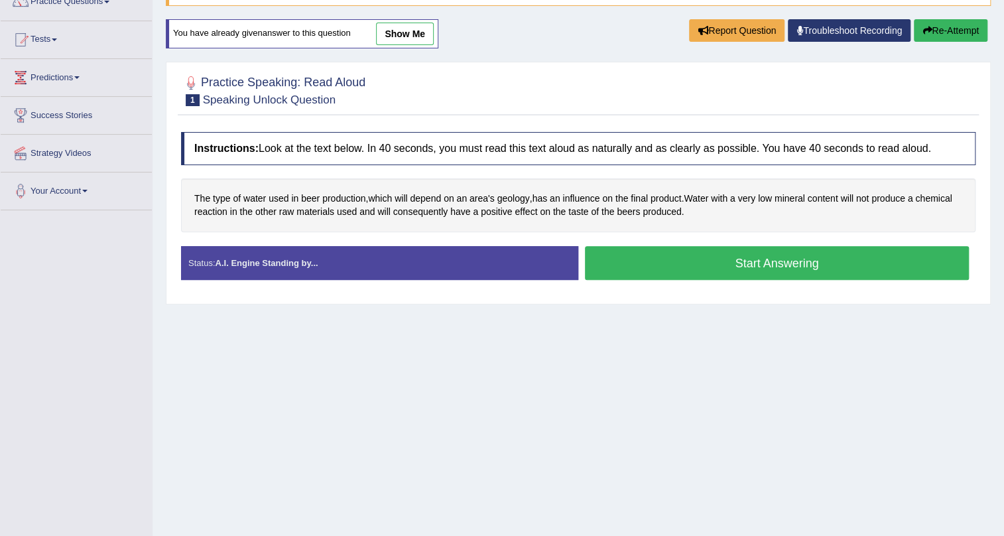
click at [391, 32] on link "show me" at bounding box center [405, 34] width 58 height 23
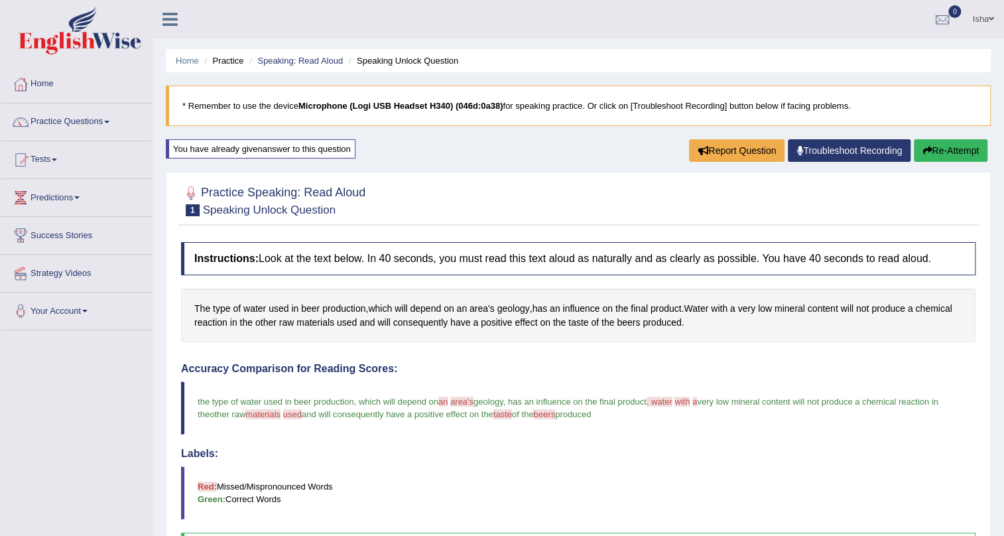
click at [55, 121] on link "Practice Questions" at bounding box center [76, 119] width 151 height 33
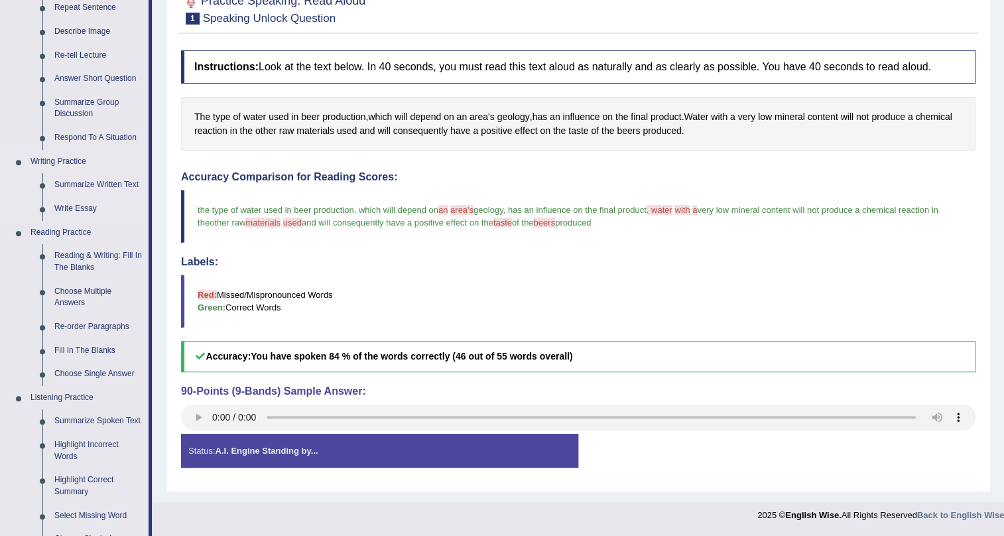
scroll to position [180, 0]
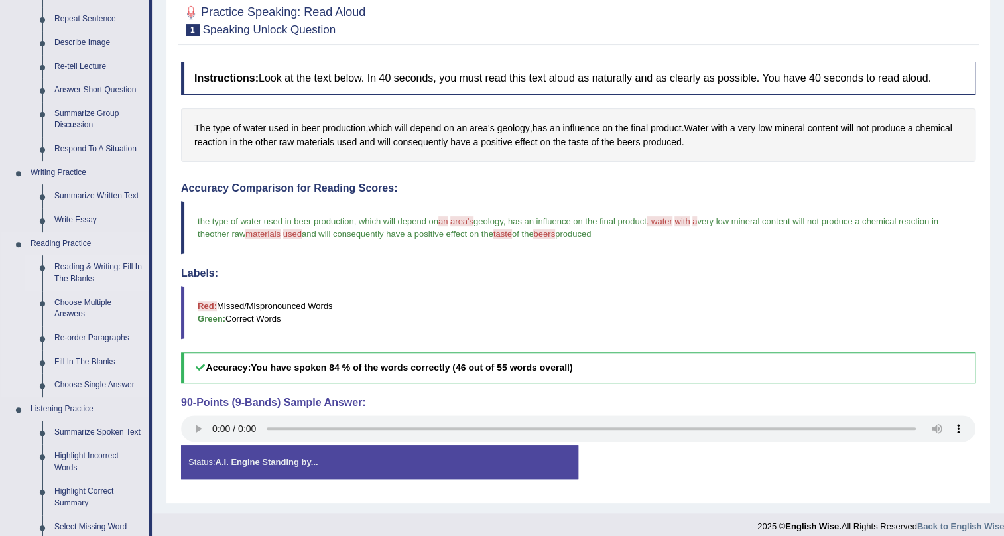
click at [93, 267] on link "Reading & Writing: Fill In The Blanks" at bounding box center [98, 272] width 100 height 35
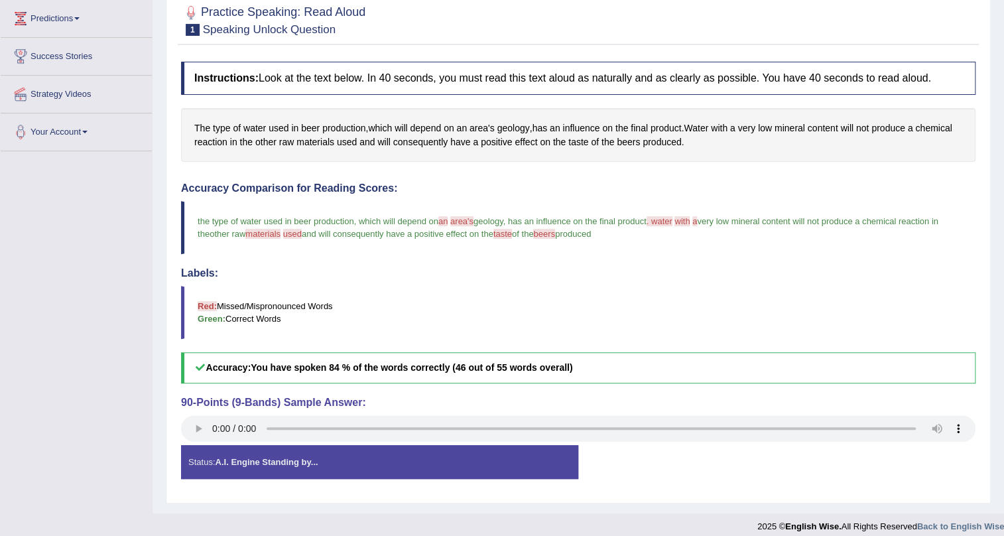
scroll to position [190, 0]
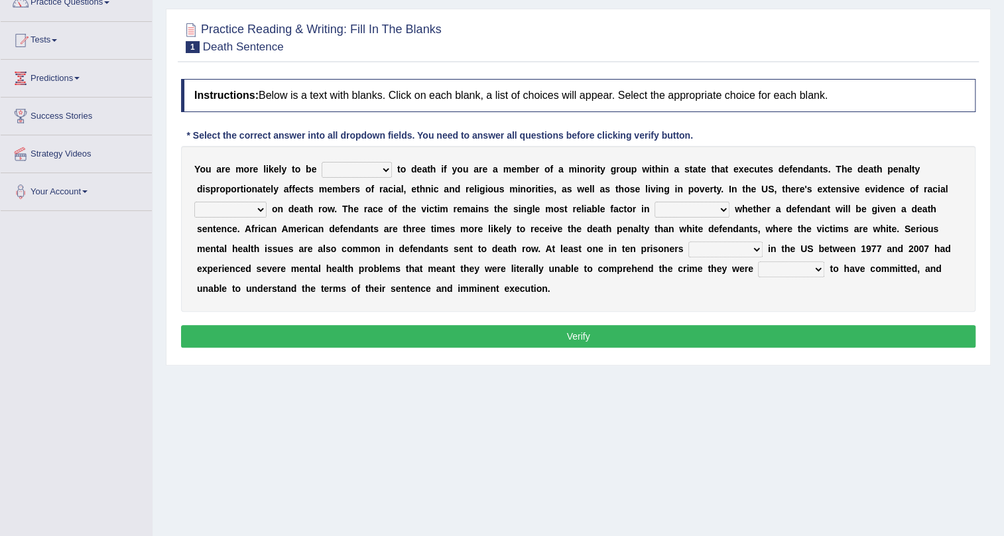
scroll to position [120, 0]
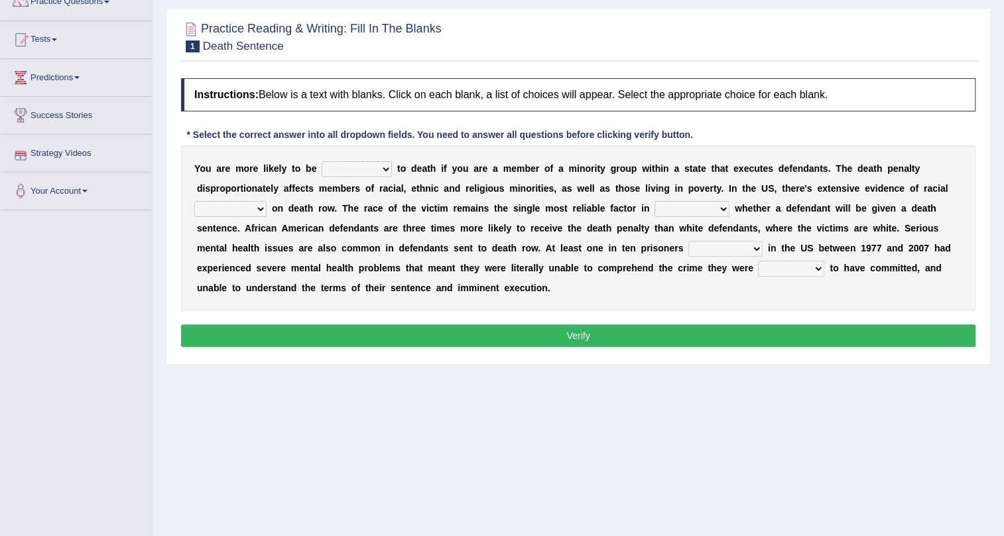
click at [369, 171] on select "penalized blamed complained sentenced" at bounding box center [357, 169] width 70 height 16
click at [467, 214] on div "Y o u a r e m o r e l i k e l y t o b e penalized blamed complained sentenced t…" at bounding box center [578, 228] width 794 height 166
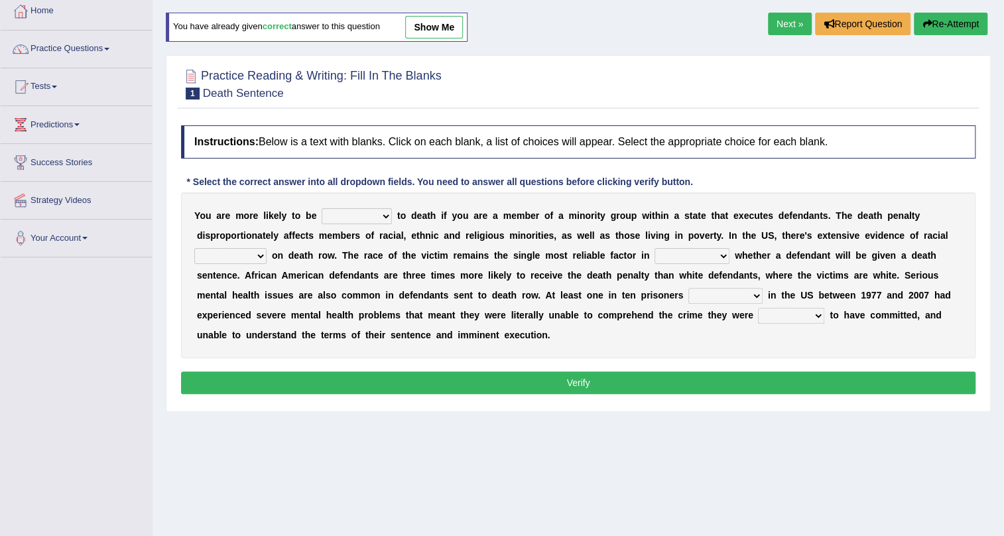
scroll to position [0, 0]
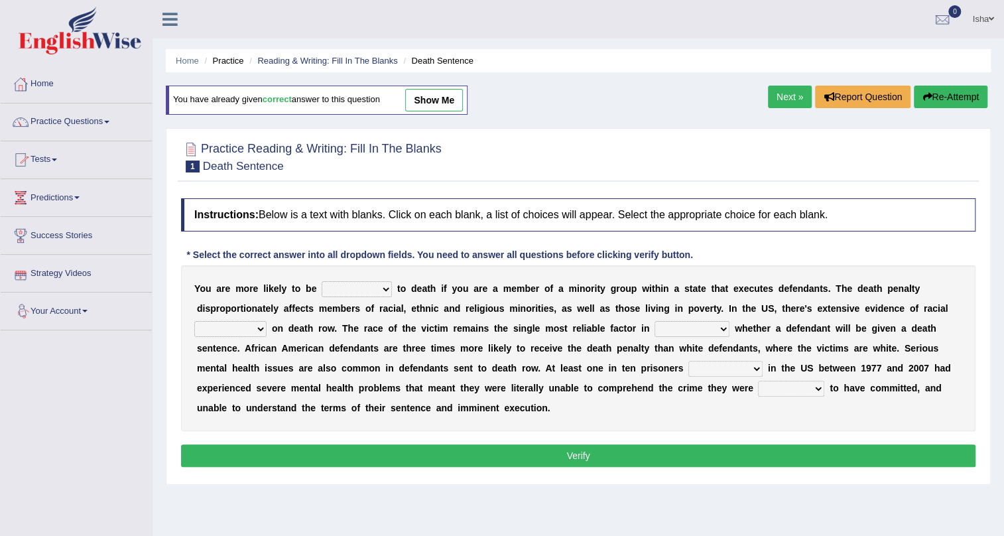
click at [62, 129] on link "Practice Questions" at bounding box center [76, 119] width 151 height 33
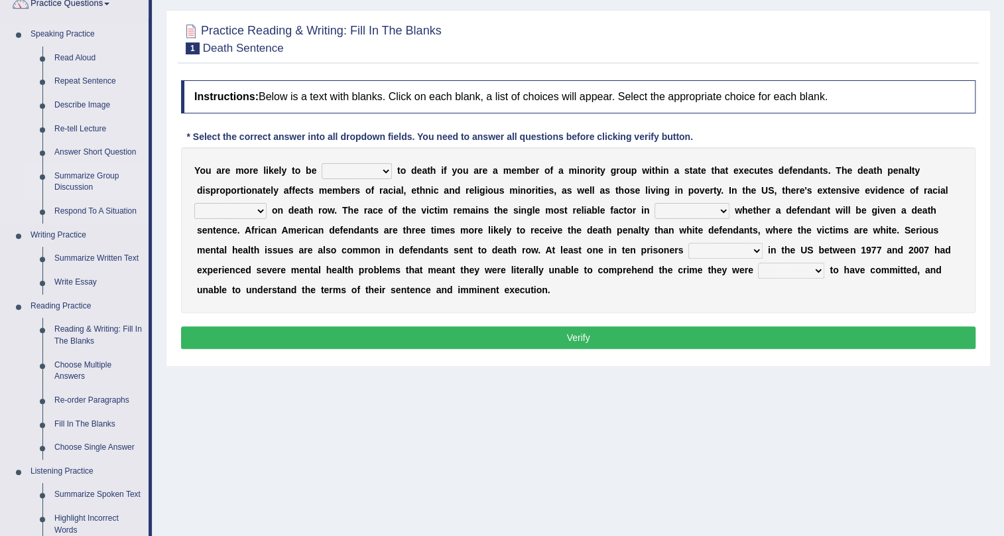
scroll to position [120, 0]
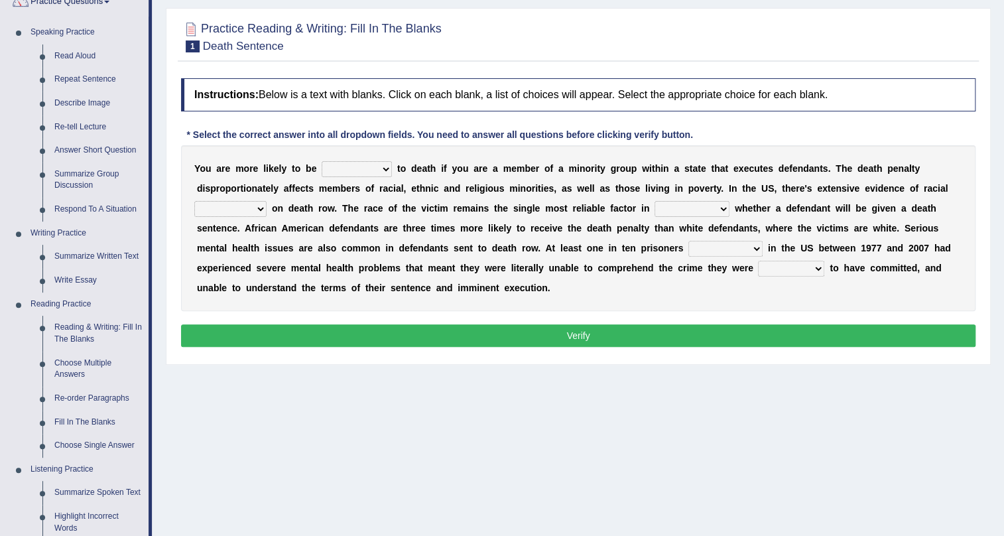
drag, startPoint x: 665, startPoint y: 251, endPoint x: 696, endPoint y: 215, distance: 48.0
click at [696, 215] on div "Y o u a r e m o r e l i k e l y t o b e penalized blamed complained sentenced t…" at bounding box center [578, 228] width 794 height 166
drag, startPoint x: 641, startPoint y: 168, endPoint x: 643, endPoint y: 186, distance: 17.4
click at [643, 190] on div "Y o u a r e m o r e l i k e l y t o b e penalized blamed complained sentenced t…" at bounding box center [578, 228] width 794 height 166
